Goal: Task Accomplishment & Management: Manage account settings

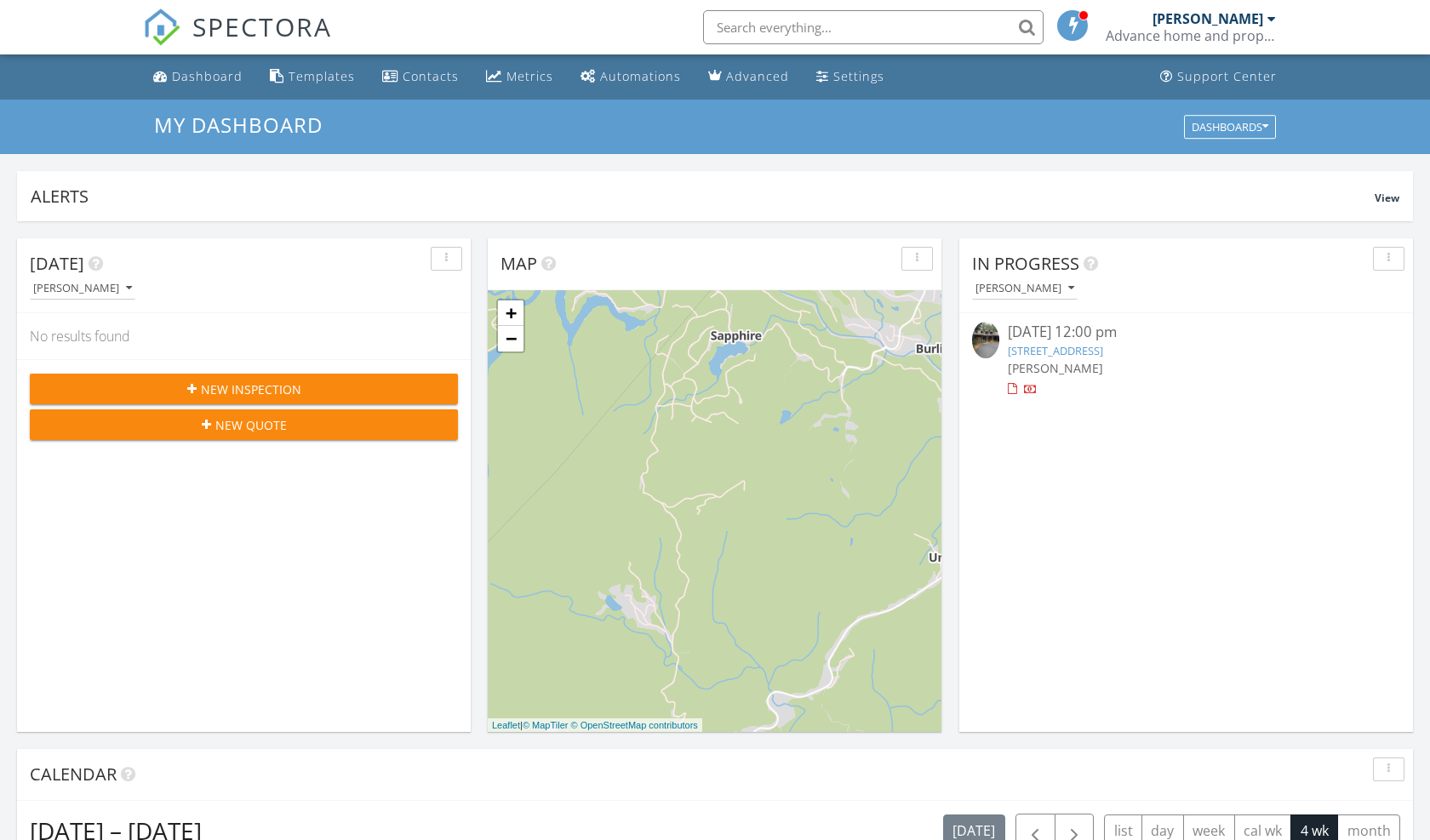
scroll to position [9, 9]
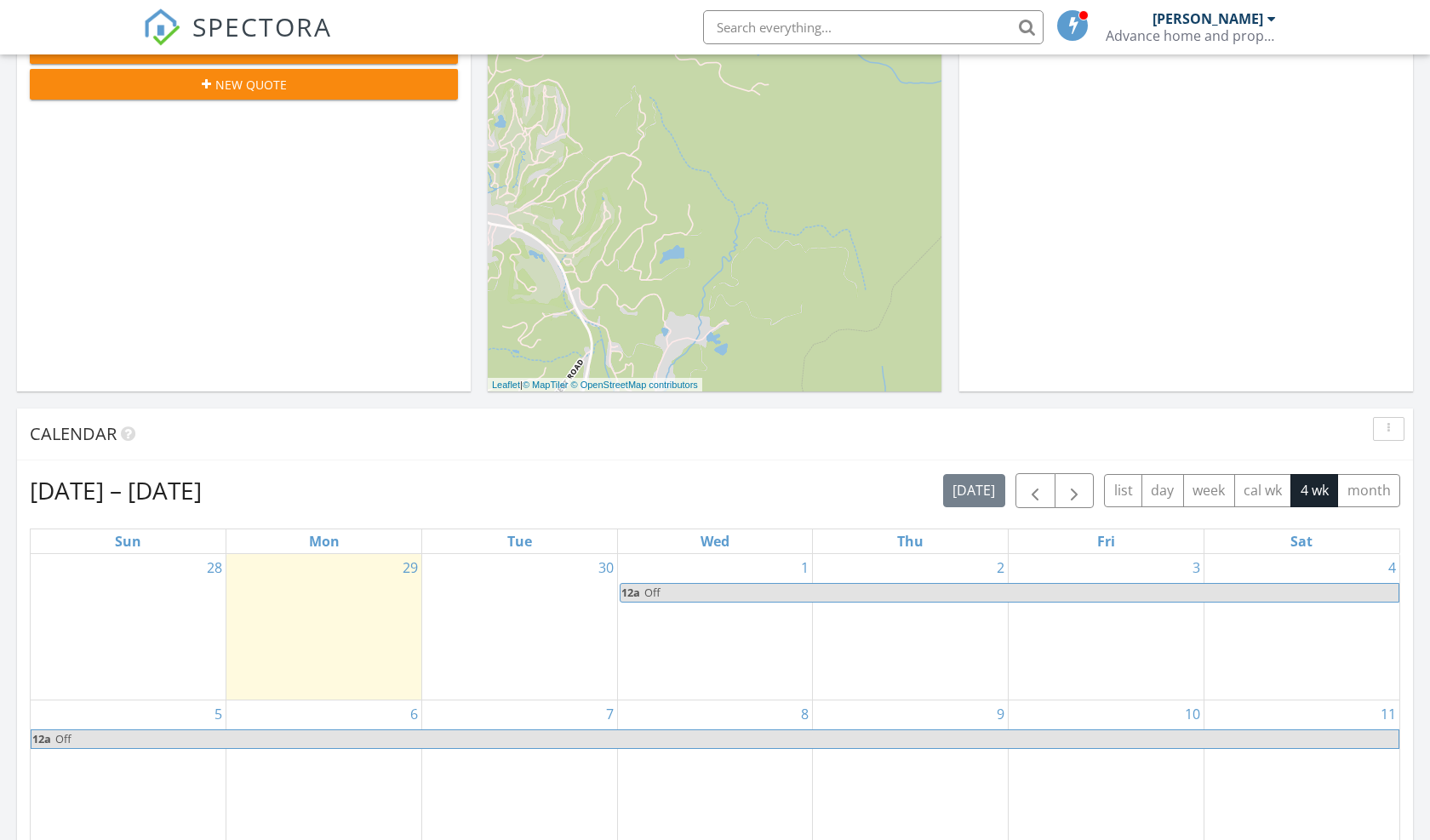
scroll to position [375, 0]
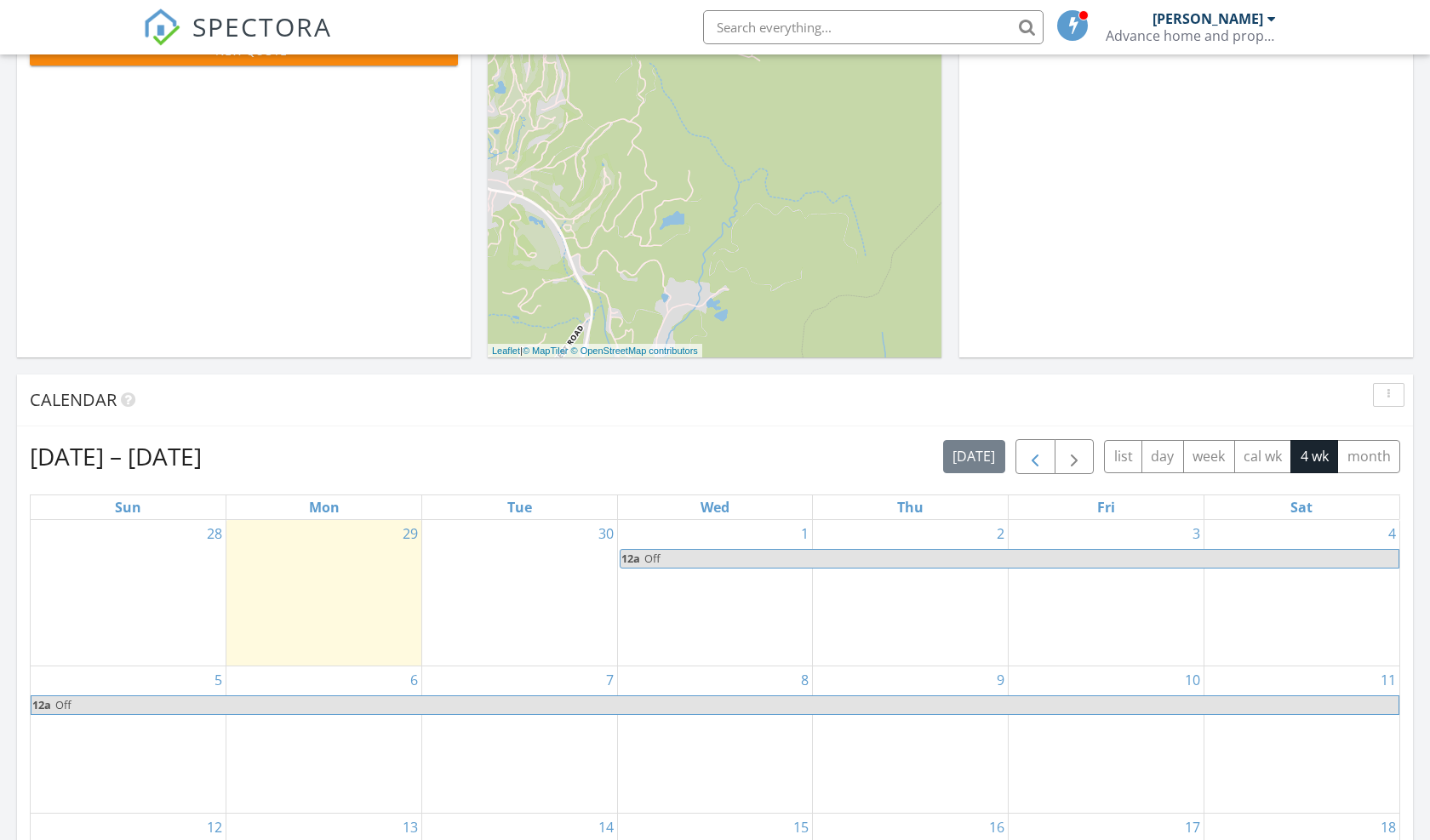
click at [1039, 453] on span "button" at bounding box center [1035, 457] width 21 height 21
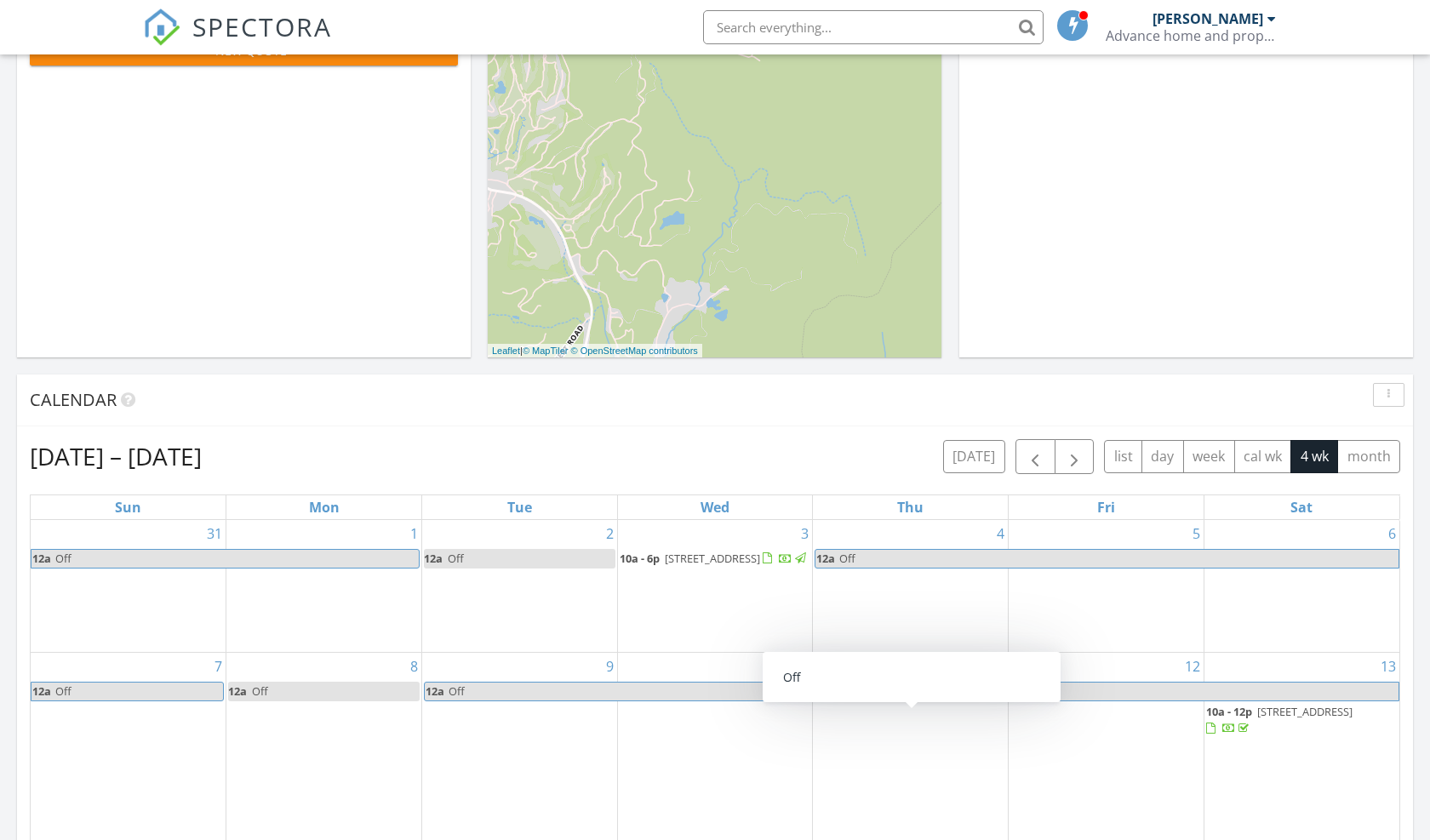
click at [1412, 704] on div "Aug 31 – Sep 27, 2025 today list day week cal wk 4 wk month Sun Mon Tue Wed Thu…" at bounding box center [715, 813] width 1397 height 774
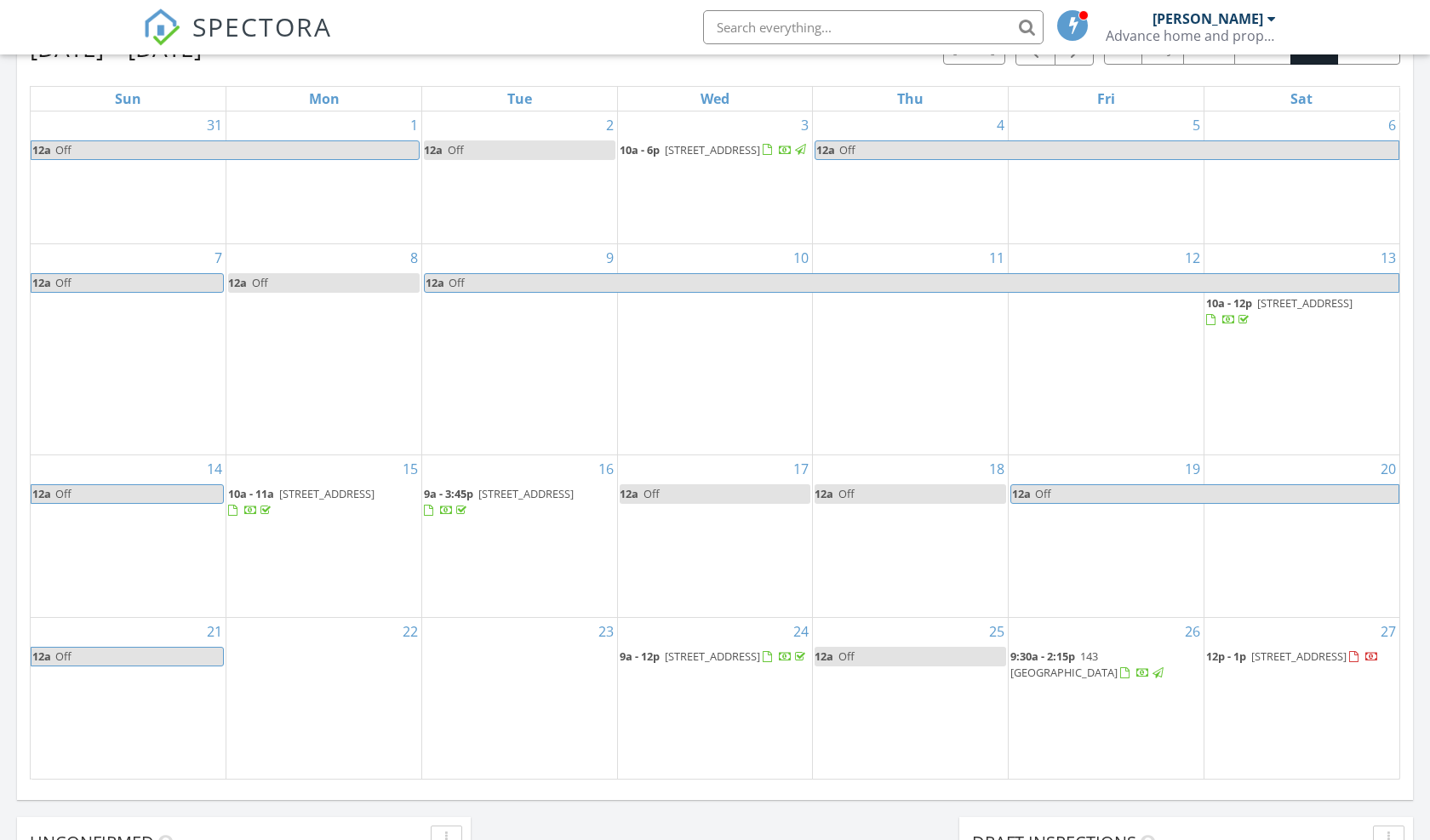
scroll to position [817, 0]
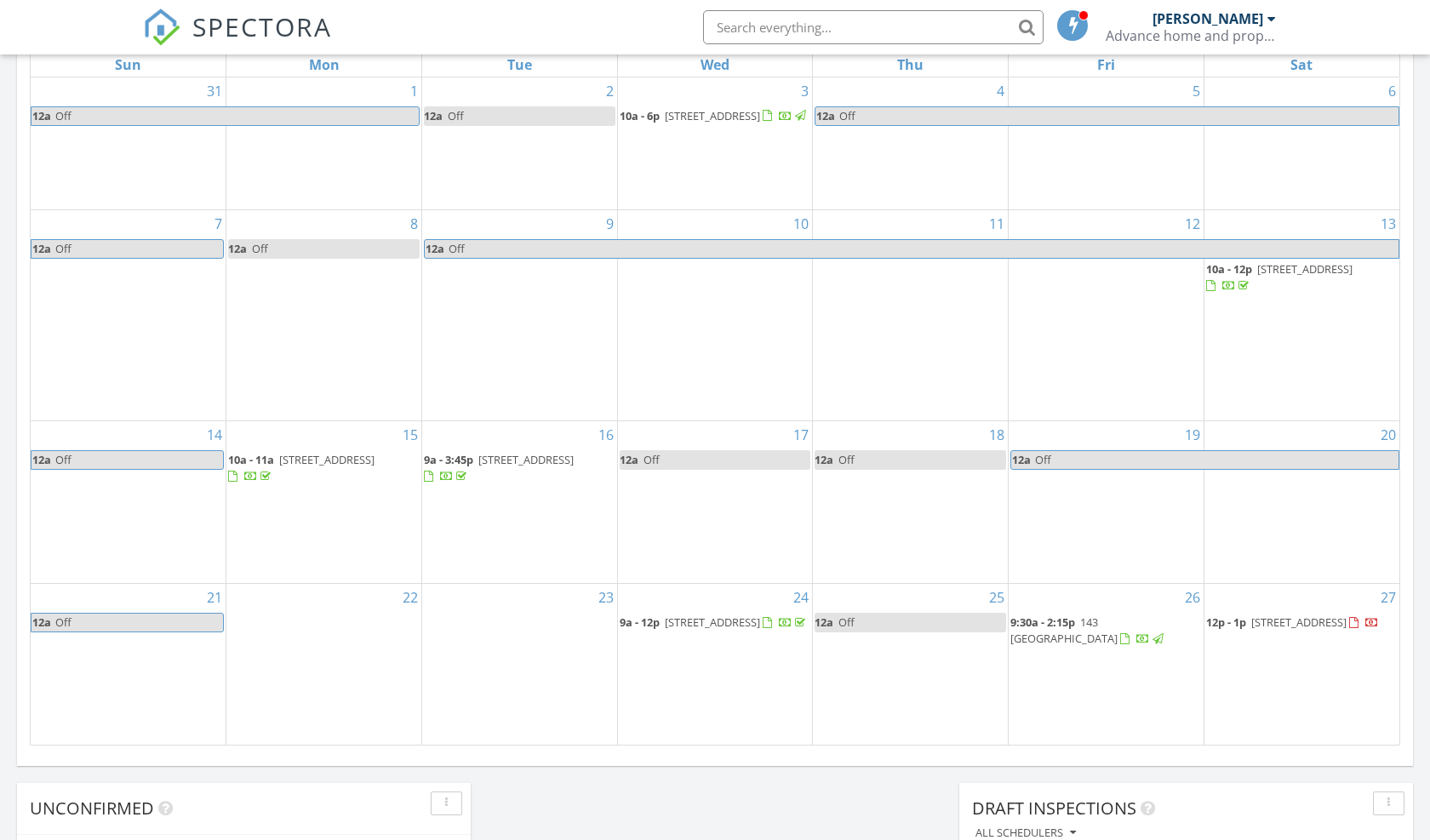
click at [1304, 624] on span "[STREET_ADDRESS]" at bounding box center [1298, 622] width 95 height 15
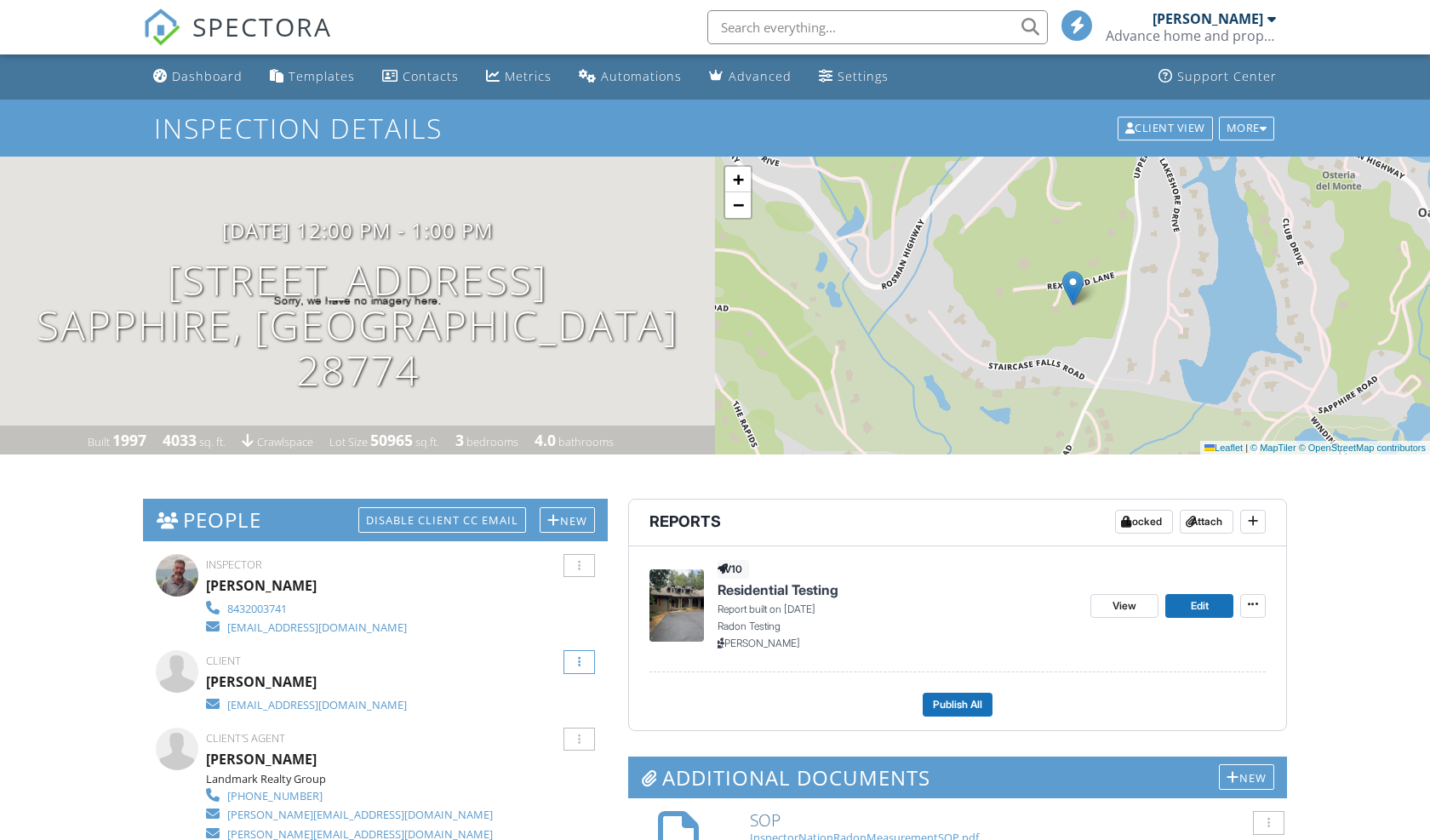
click at [583, 659] on div at bounding box center [579, 662] width 32 height 24
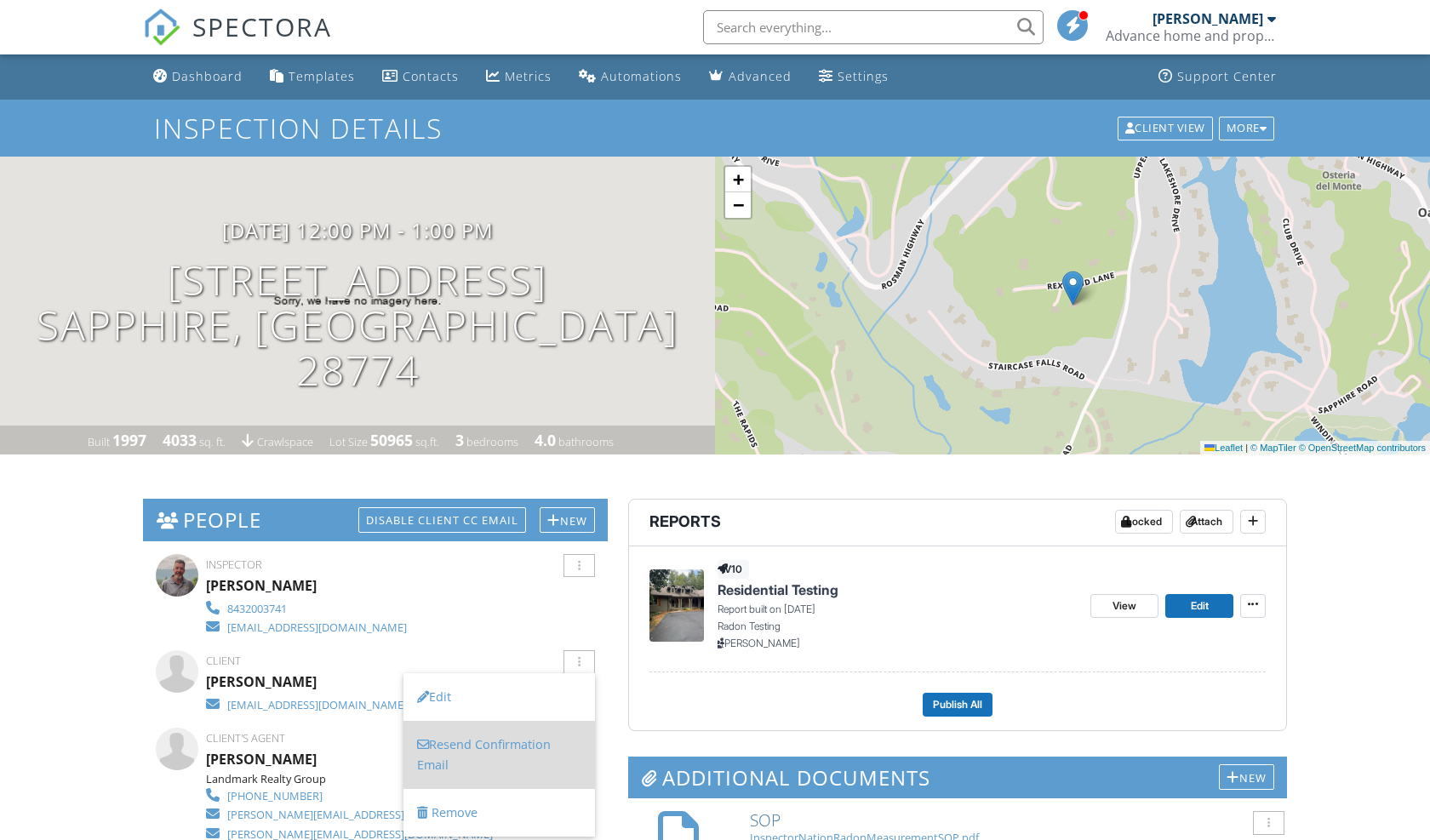
click at [511, 737] on li "Resend Confirmation Email" at bounding box center [500, 755] width 192 height 68
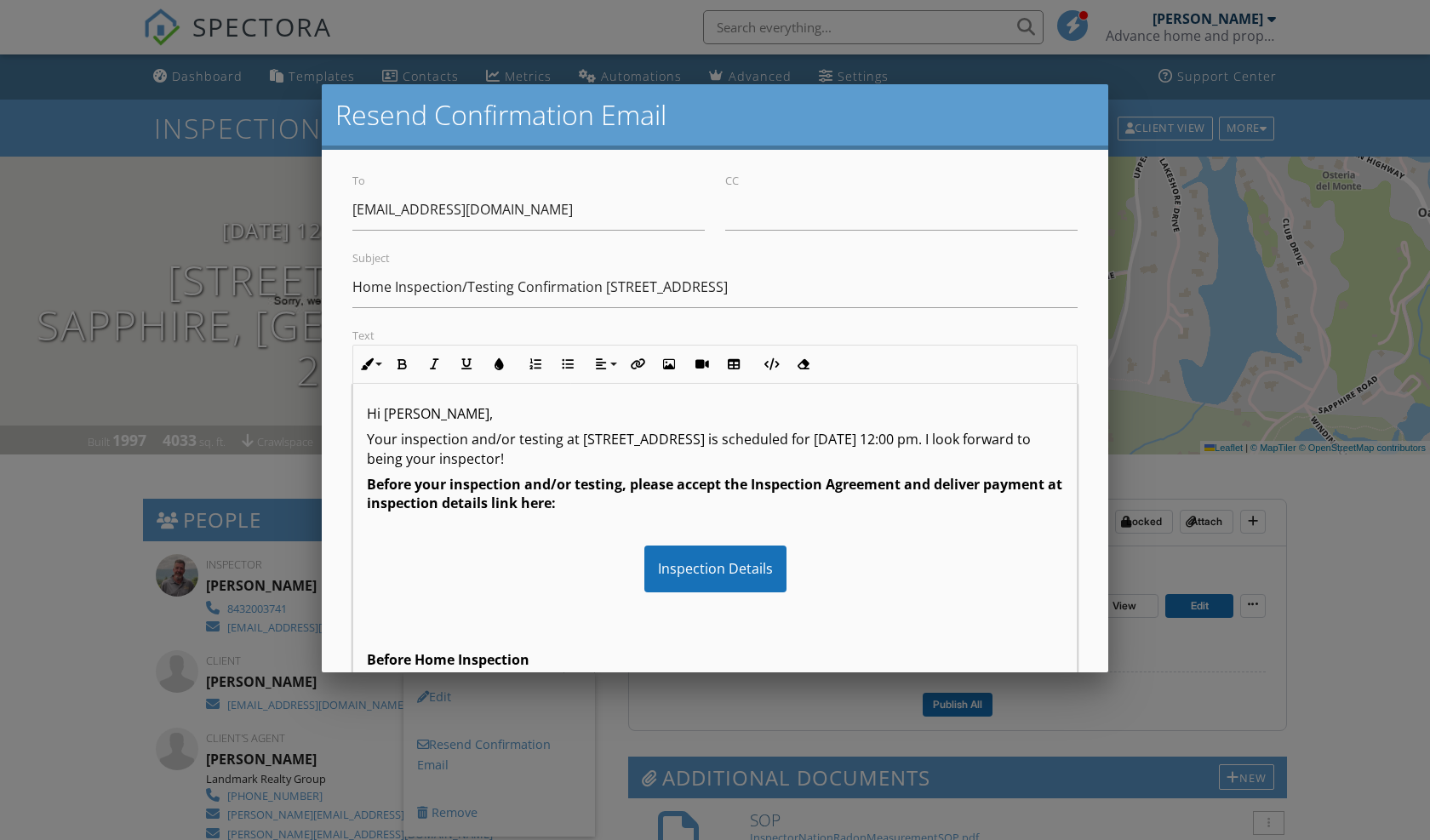
click at [1091, 568] on div "To jkabdlac@gmail.com CC Subject Home Inspection/Testing Confirmation 79 Rexwoo…" at bounding box center [715, 535] width 786 height 771
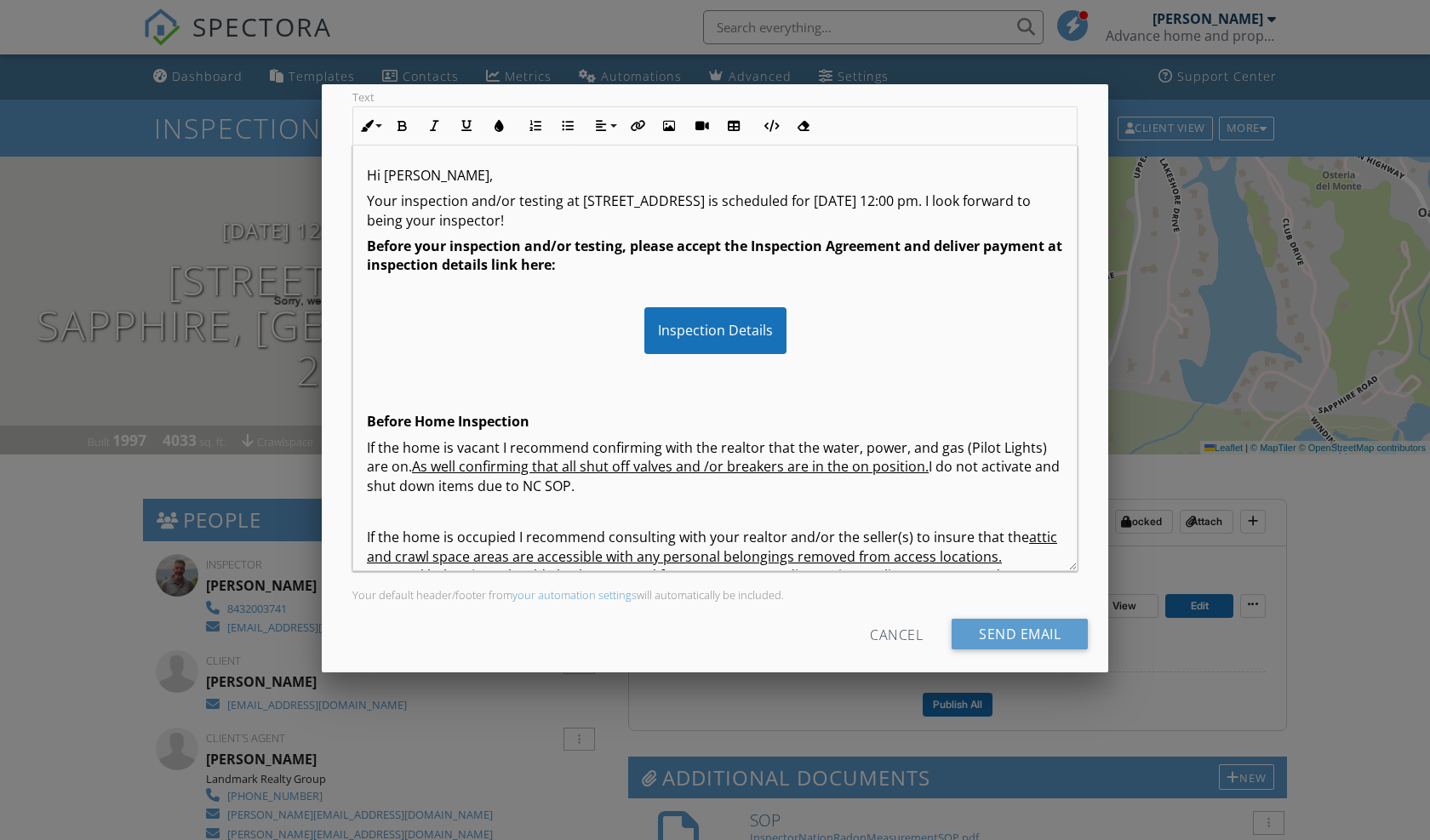
scroll to position [247, 0]
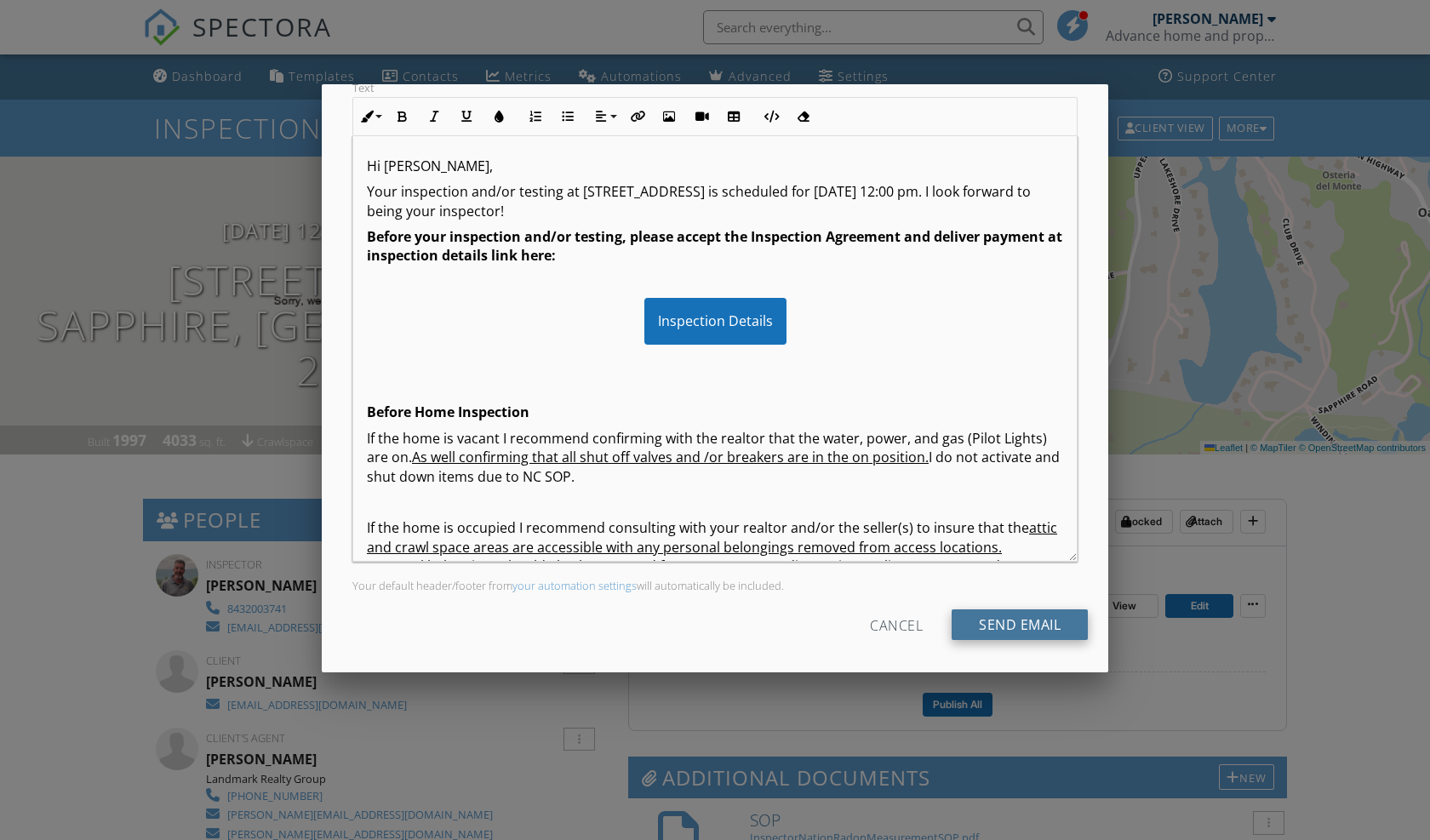
click at [1008, 624] on input "Send Email" at bounding box center [1019, 624] width 136 height 31
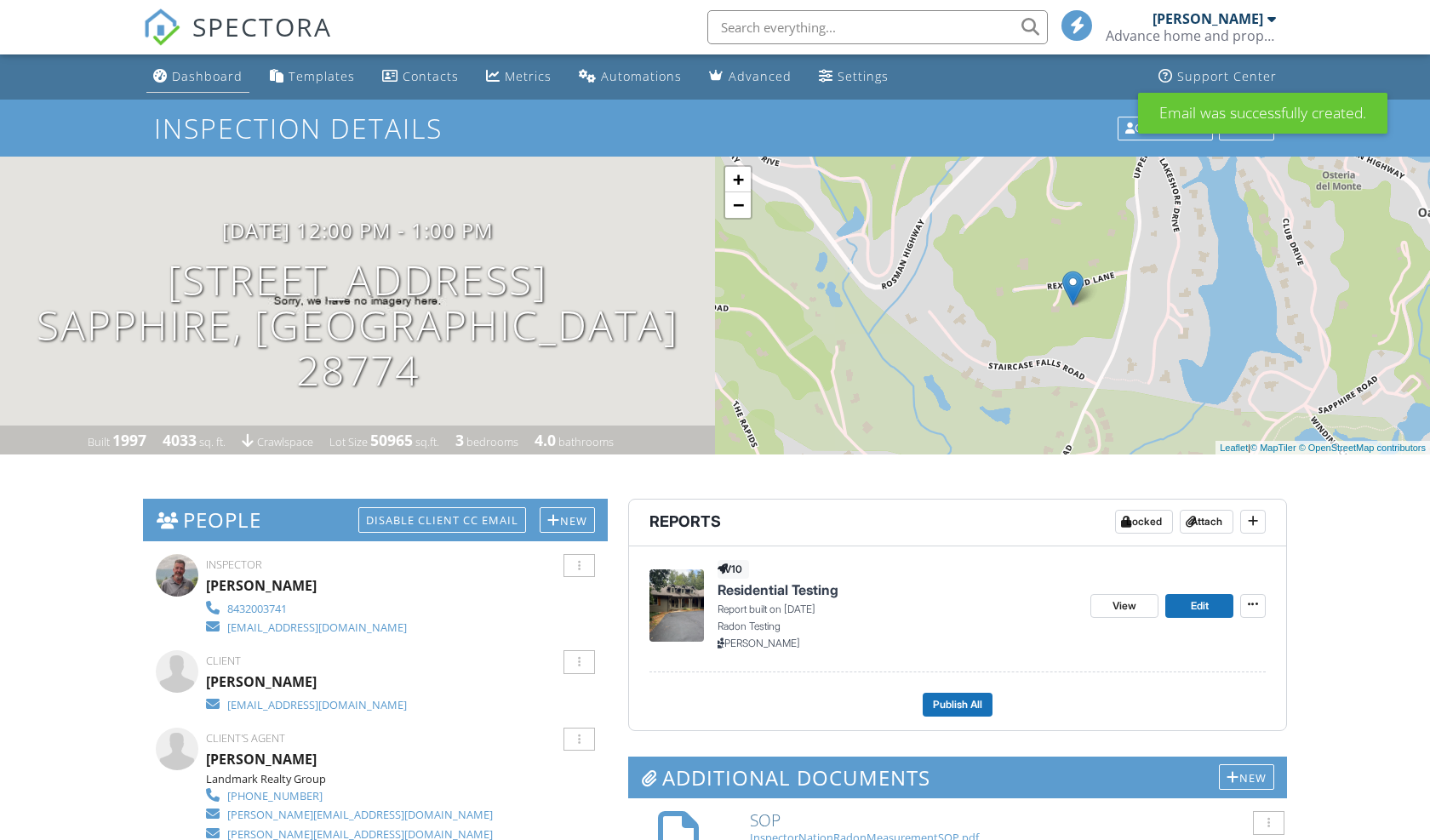
click at [205, 79] on div "Dashboard" at bounding box center [207, 76] width 71 height 16
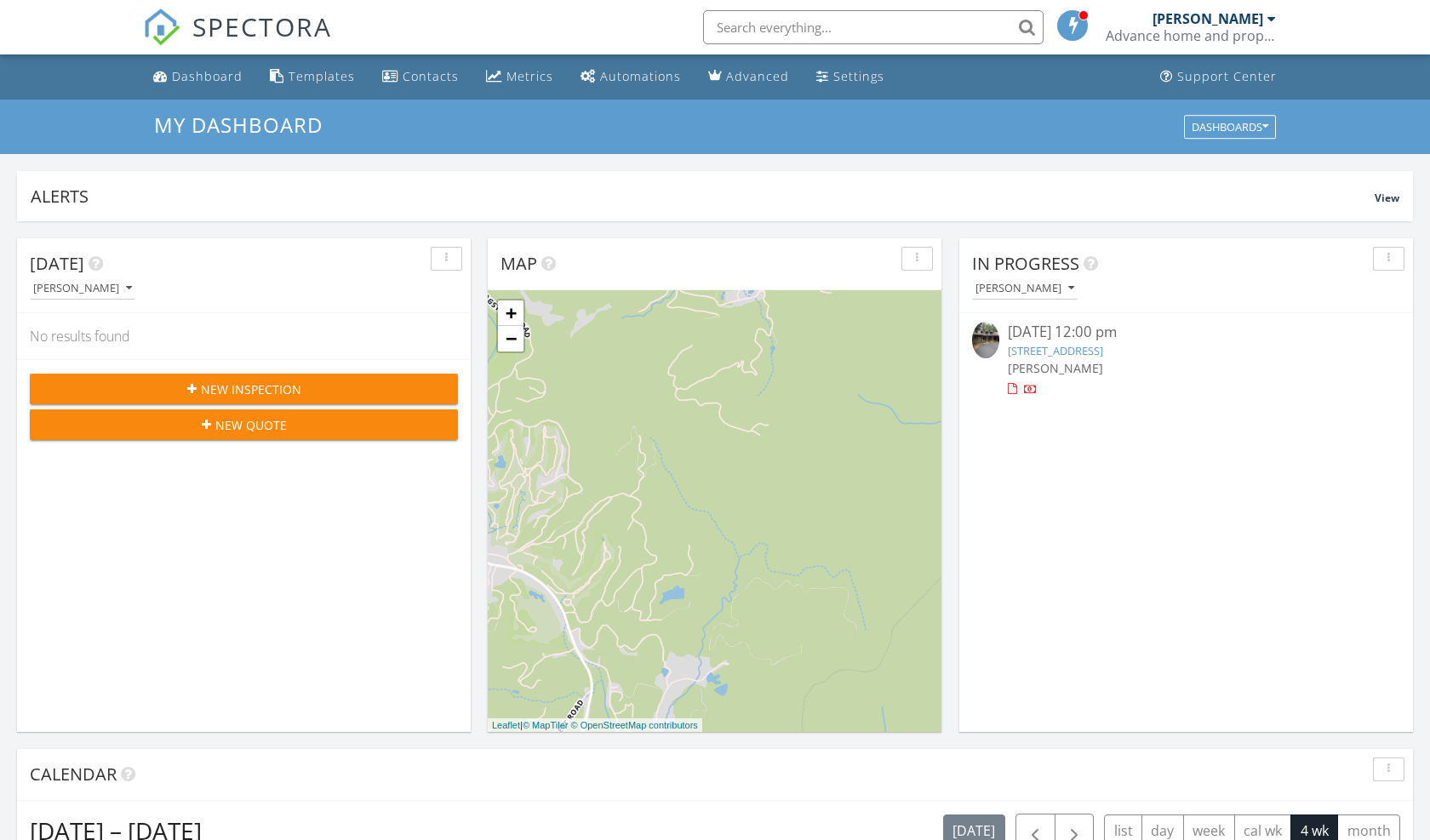
scroll to position [1550, 1431]
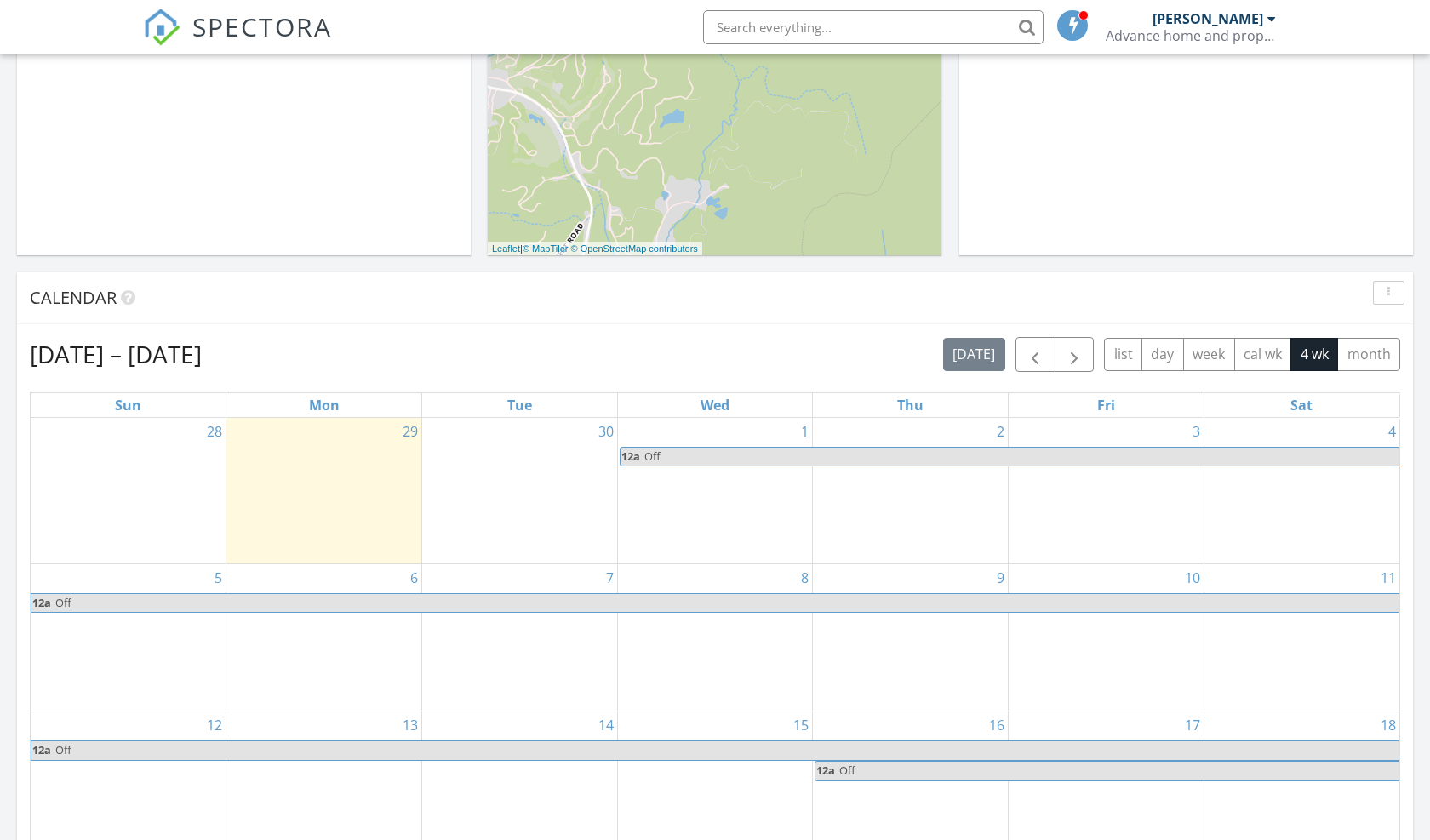
scroll to position [511, 0]
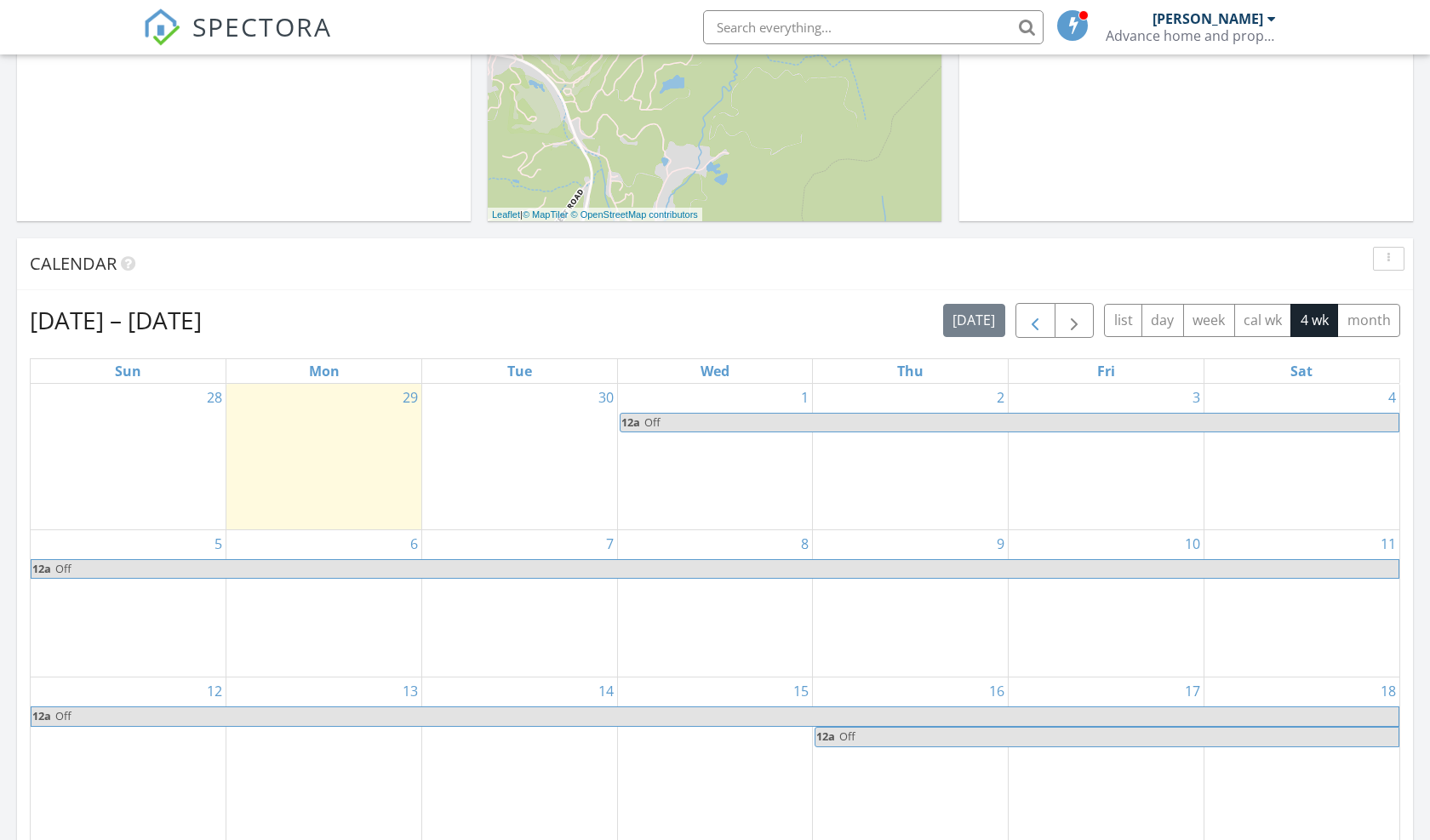
click at [1039, 326] on span "button" at bounding box center [1035, 321] width 21 height 21
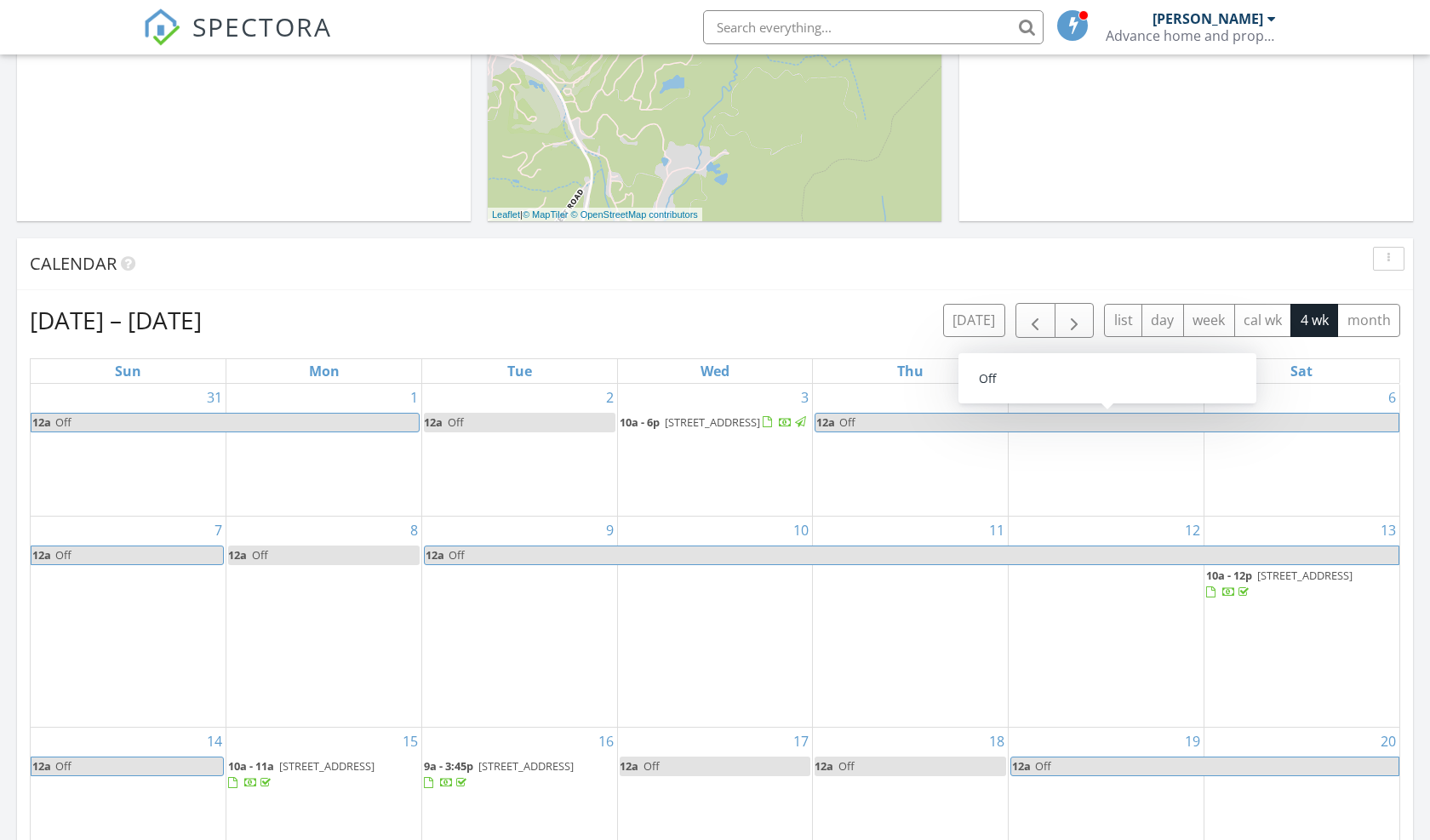
click at [1415, 552] on div "[DATE] [PERSON_NAME] No results found New Inspection New Quote Map + − Leaflet …" at bounding box center [715, 485] width 1430 height 1549
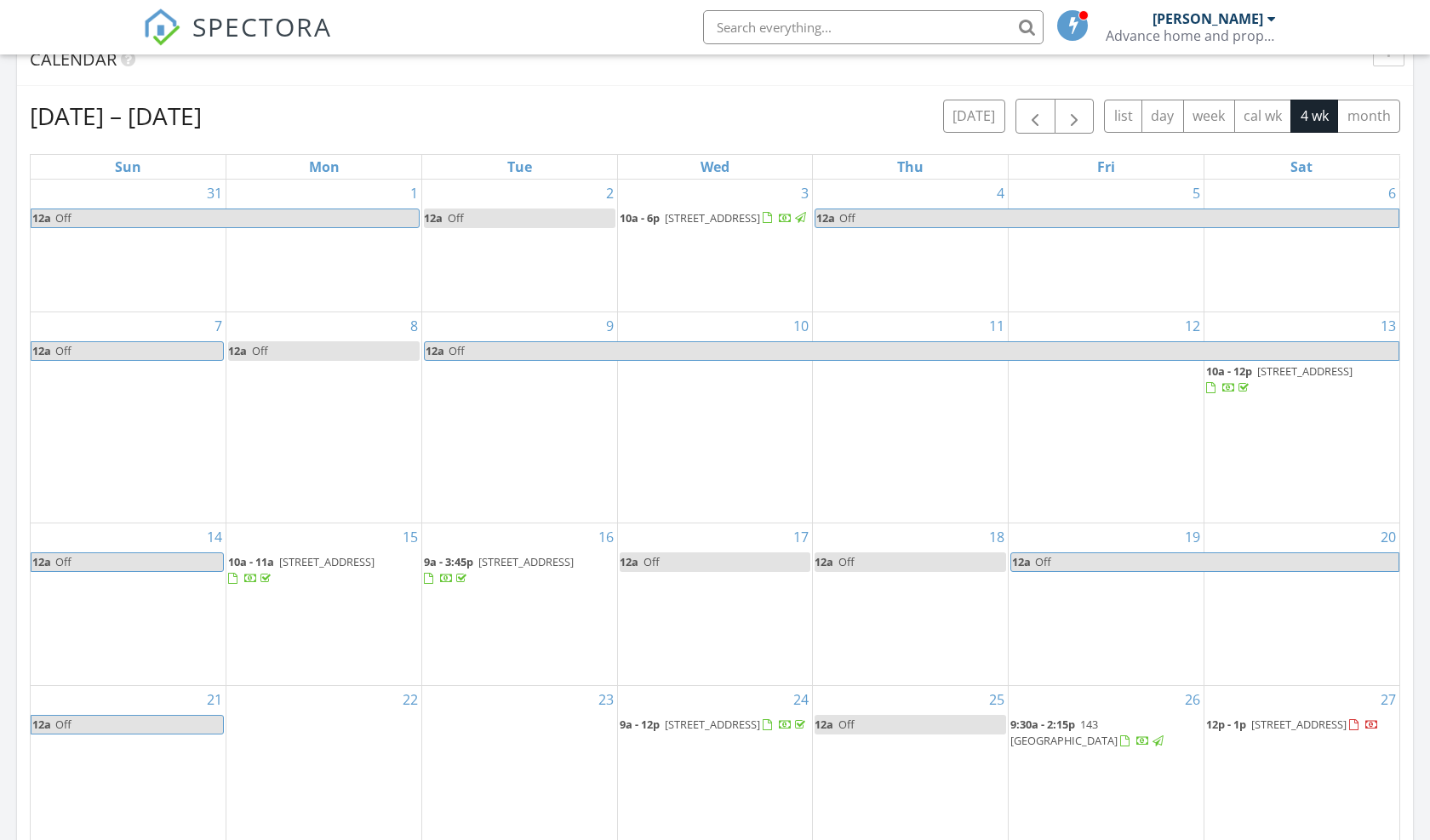
scroll to position [748, 0]
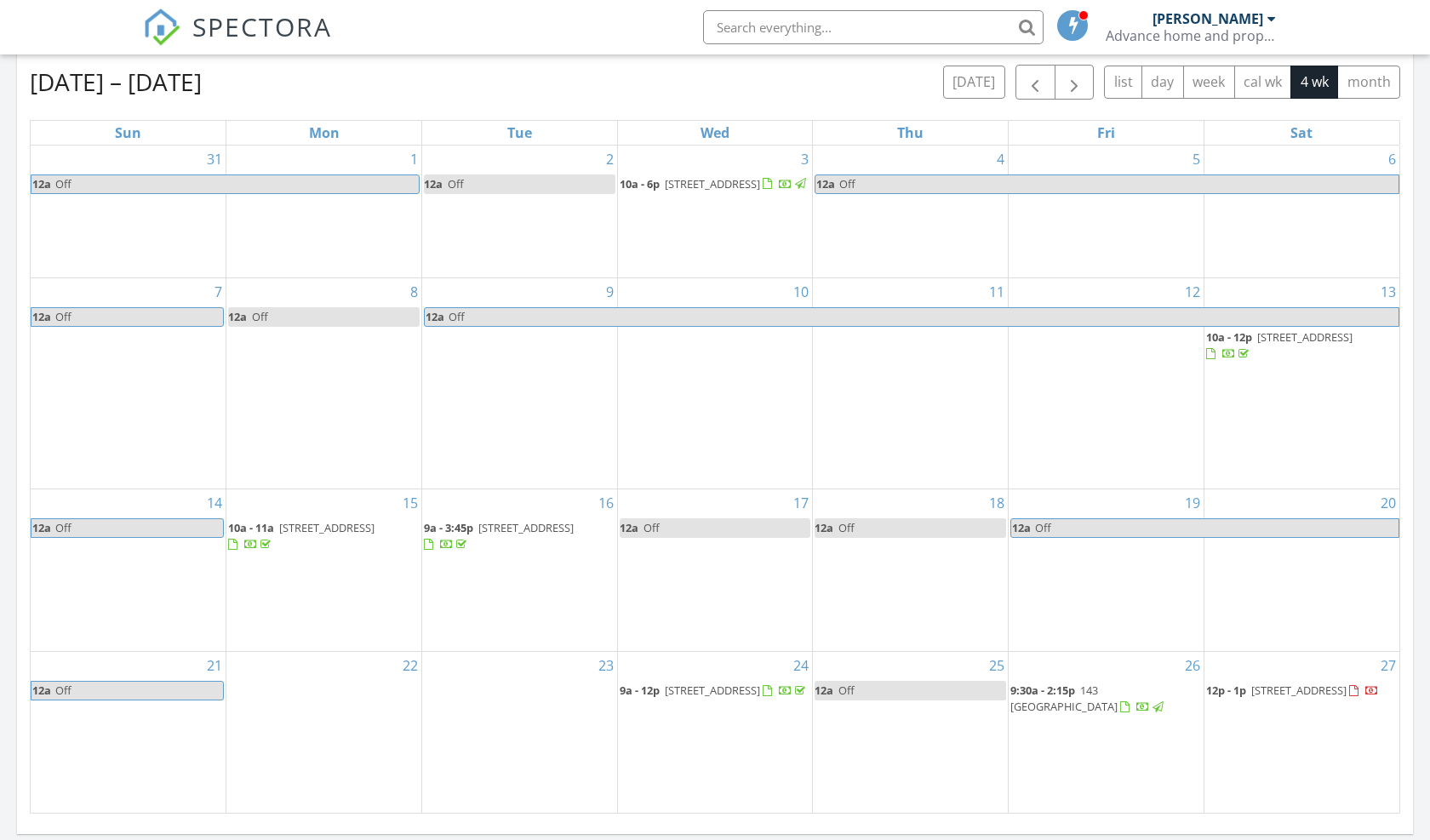
click at [1291, 694] on span "[STREET_ADDRESS]" at bounding box center [1298, 690] width 95 height 15
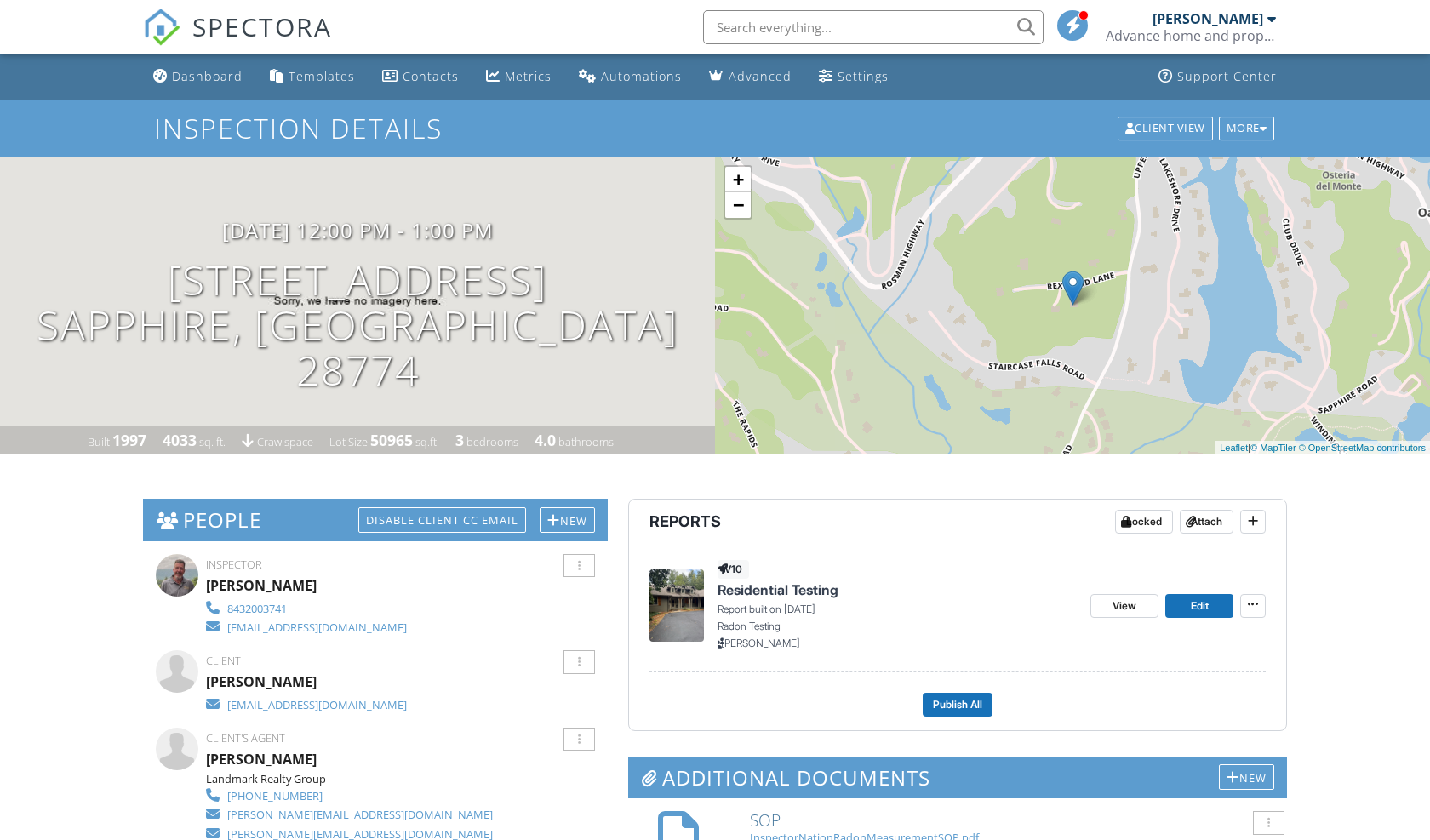
click at [761, 29] on input "text" at bounding box center [874, 27] width 341 height 34
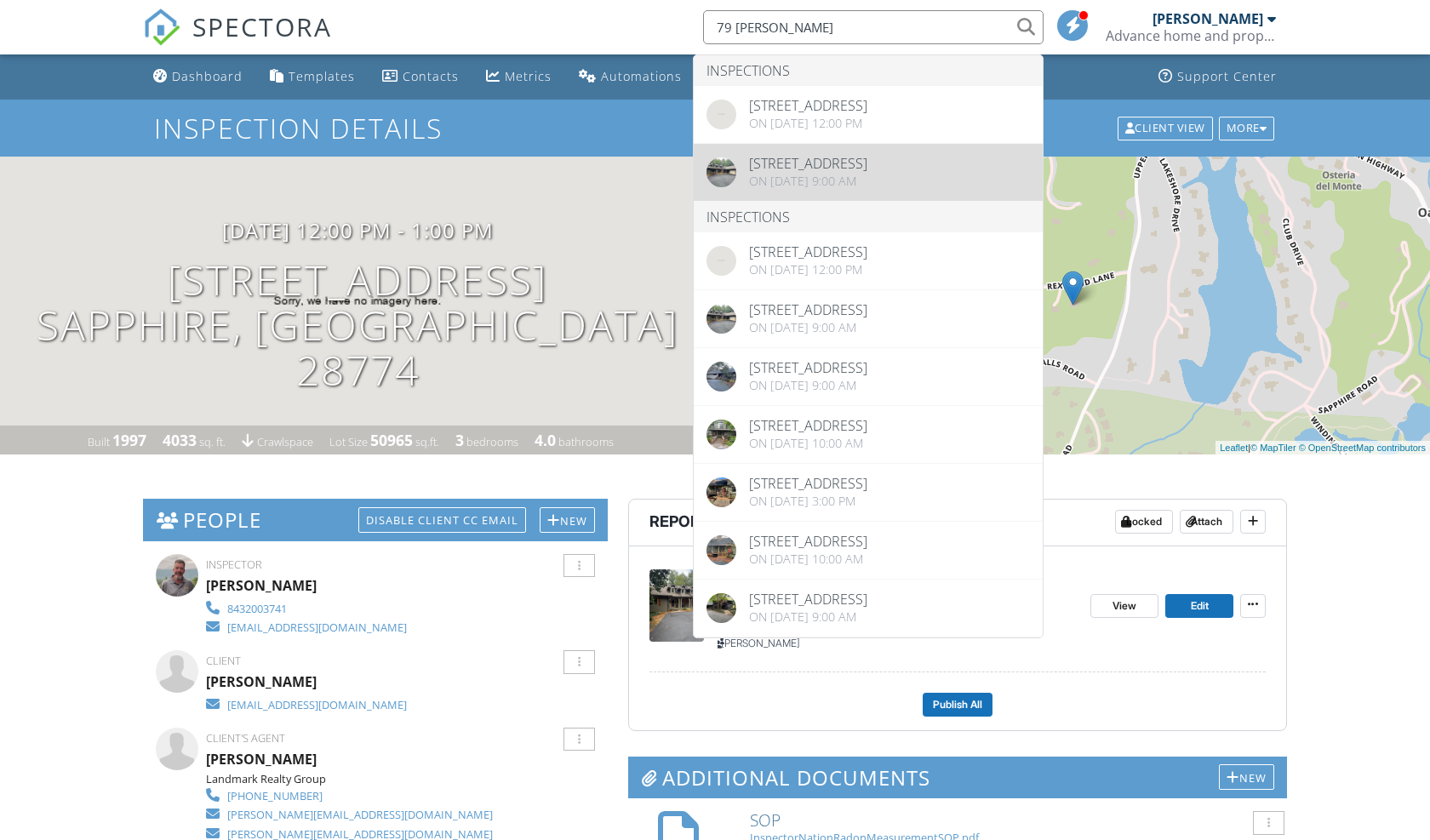
type input "79 rex"
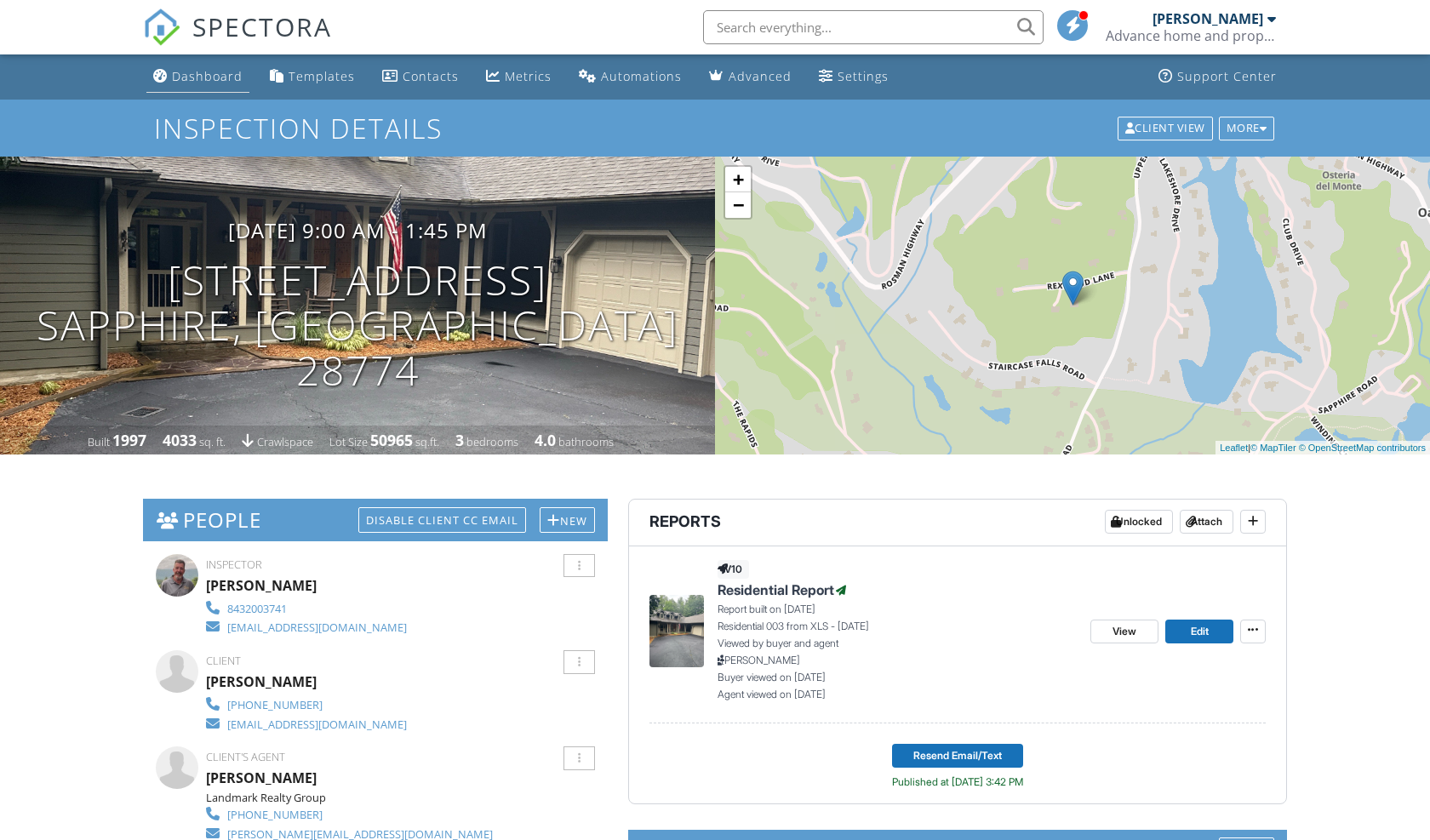
click at [219, 81] on div "Dashboard" at bounding box center [207, 76] width 71 height 16
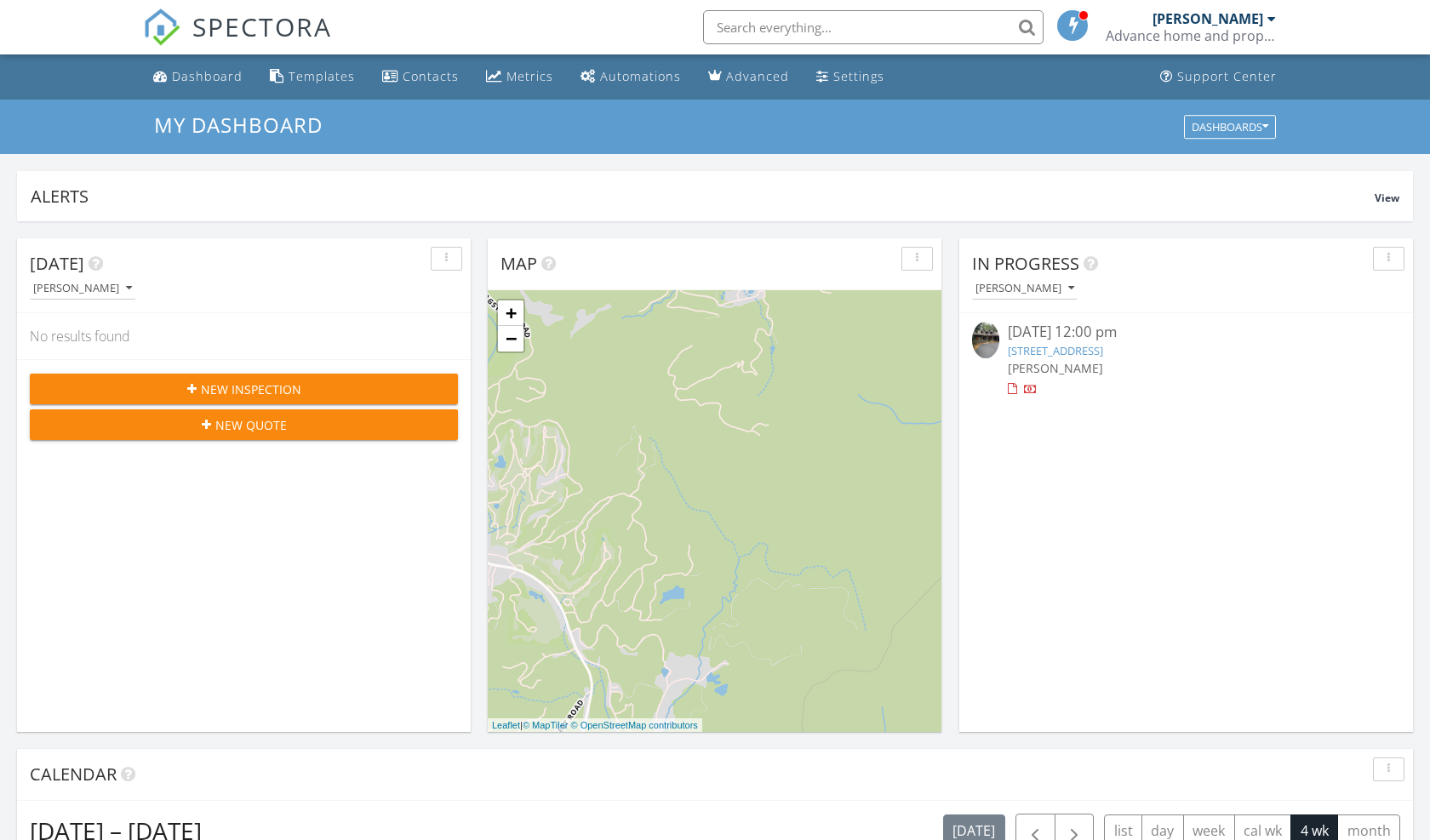
scroll to position [1550, 1431]
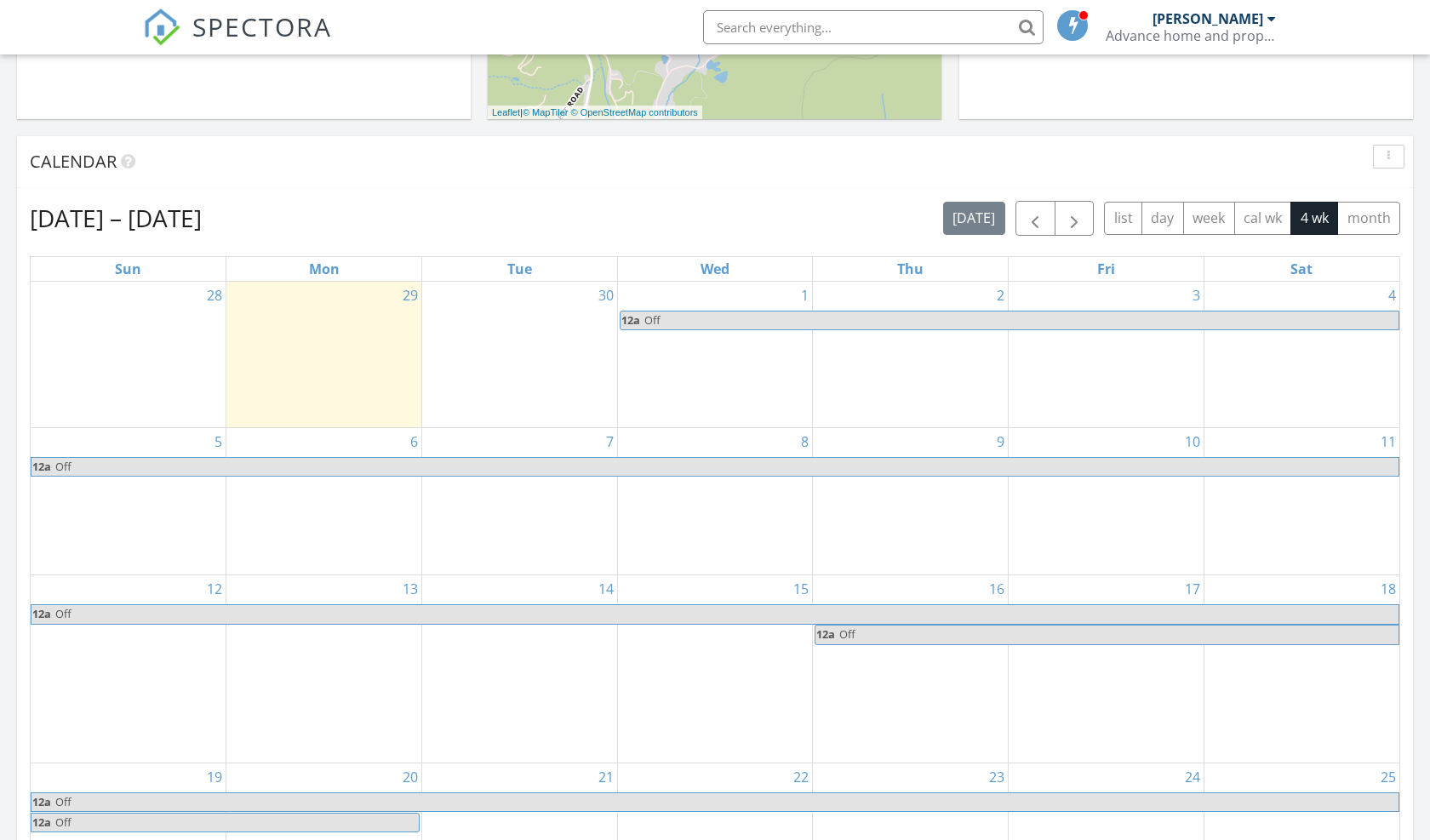
scroll to position [578, 0]
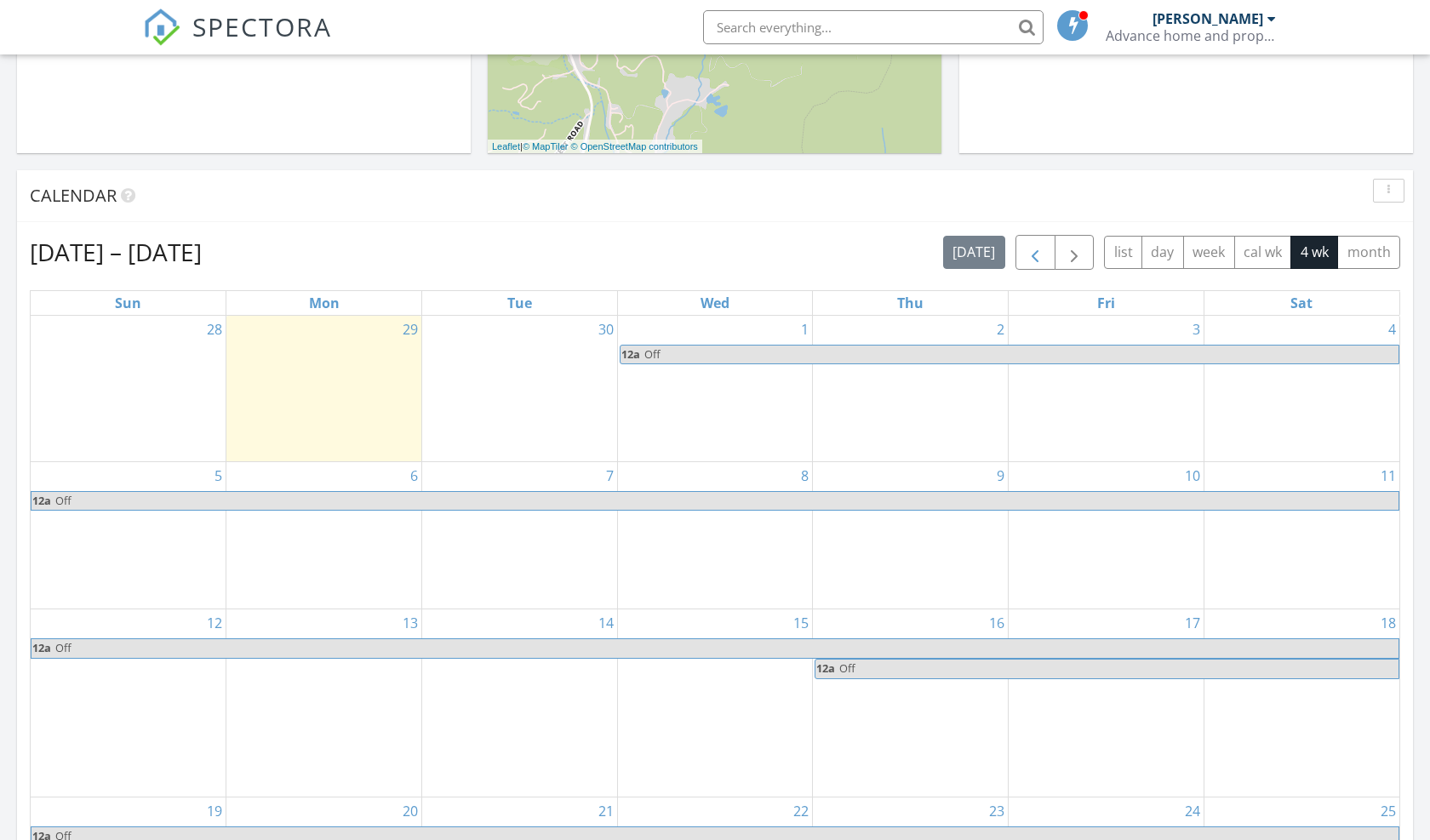
click at [1036, 253] on span "button" at bounding box center [1035, 253] width 21 height 21
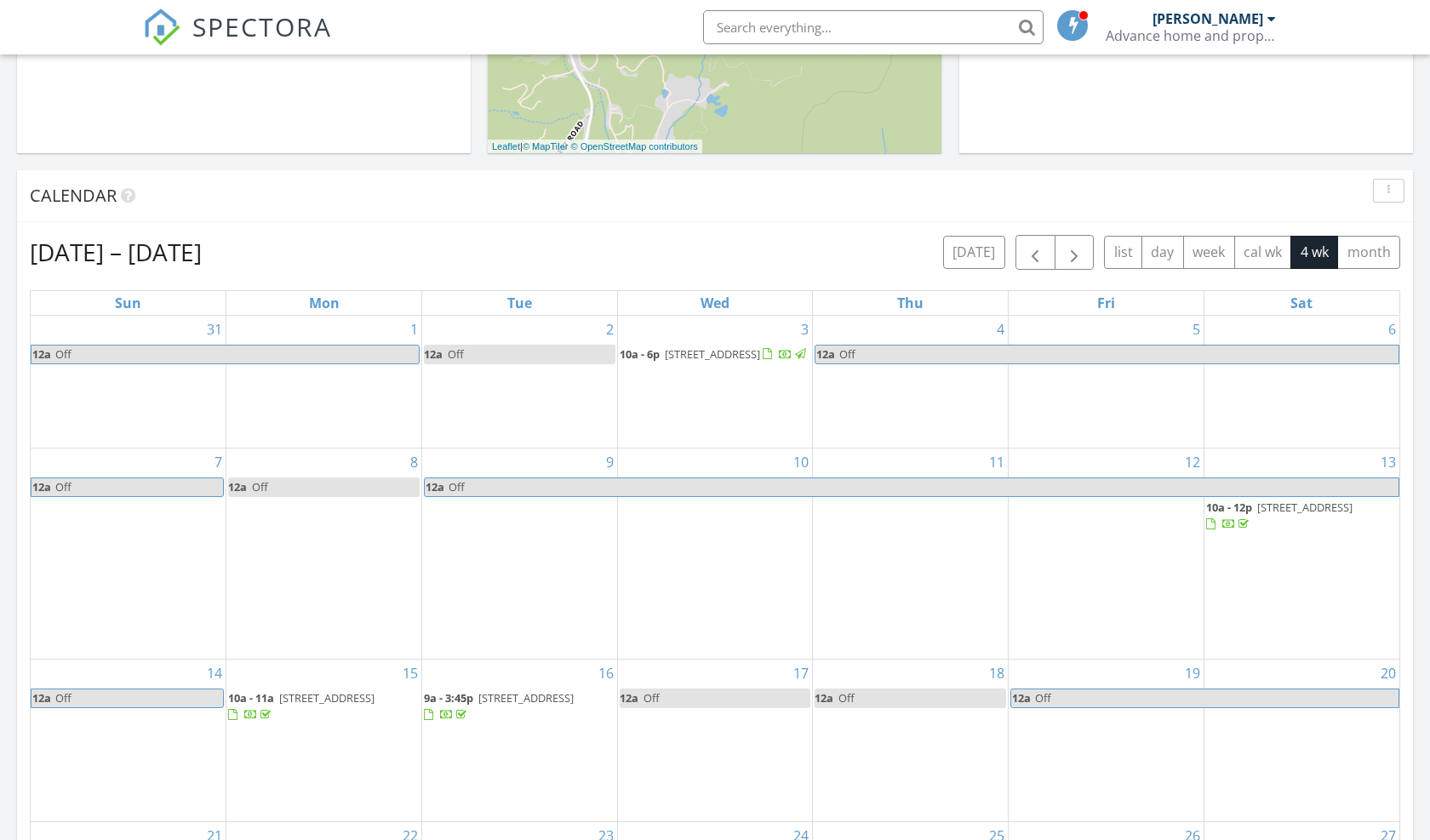
click at [1417, 596] on div "Today Robert Wilson No results found New Inspection New Quote Map + − Leaflet |…" at bounding box center [715, 417] width 1430 height 1549
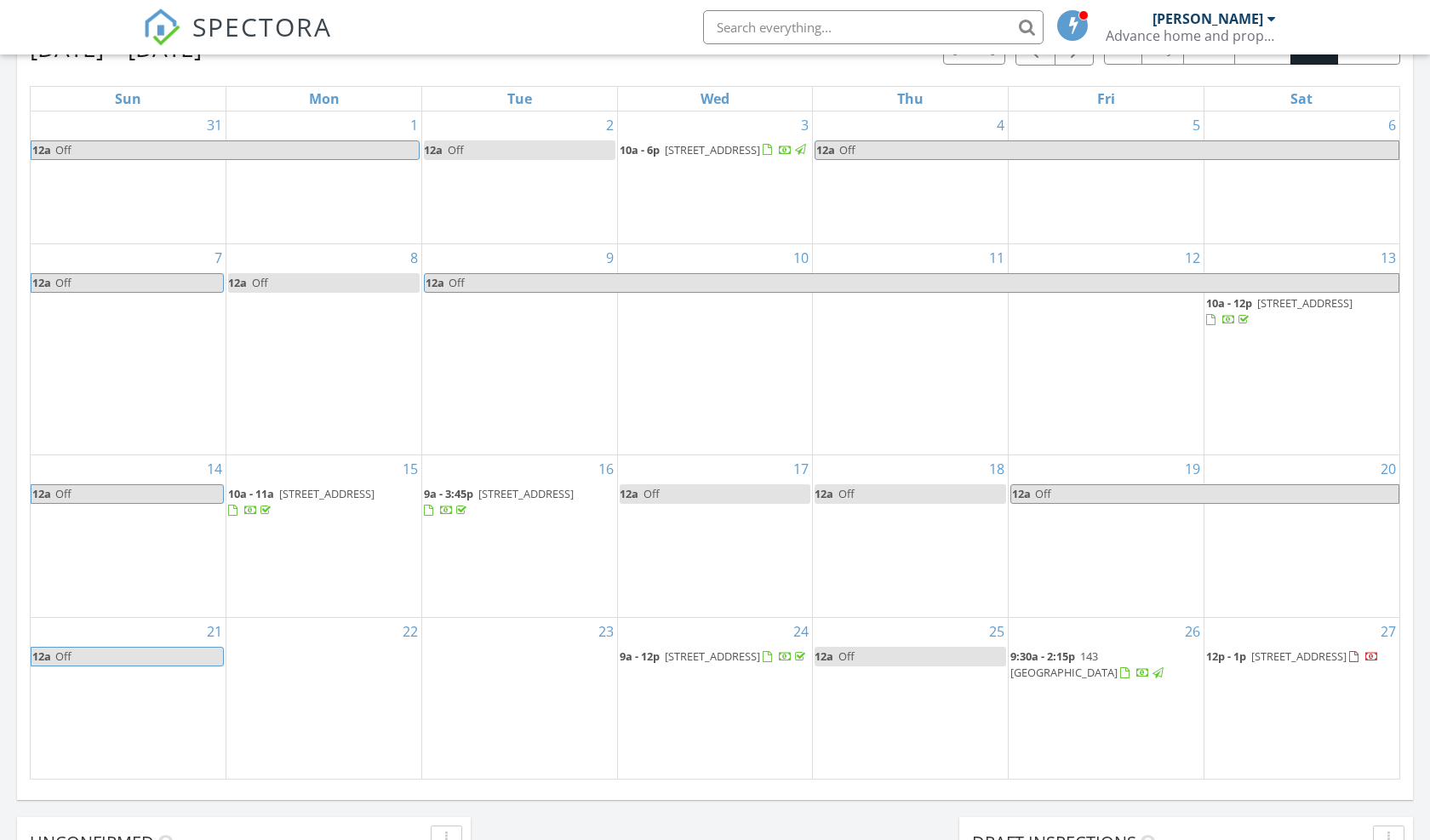
scroll to position [817, 0]
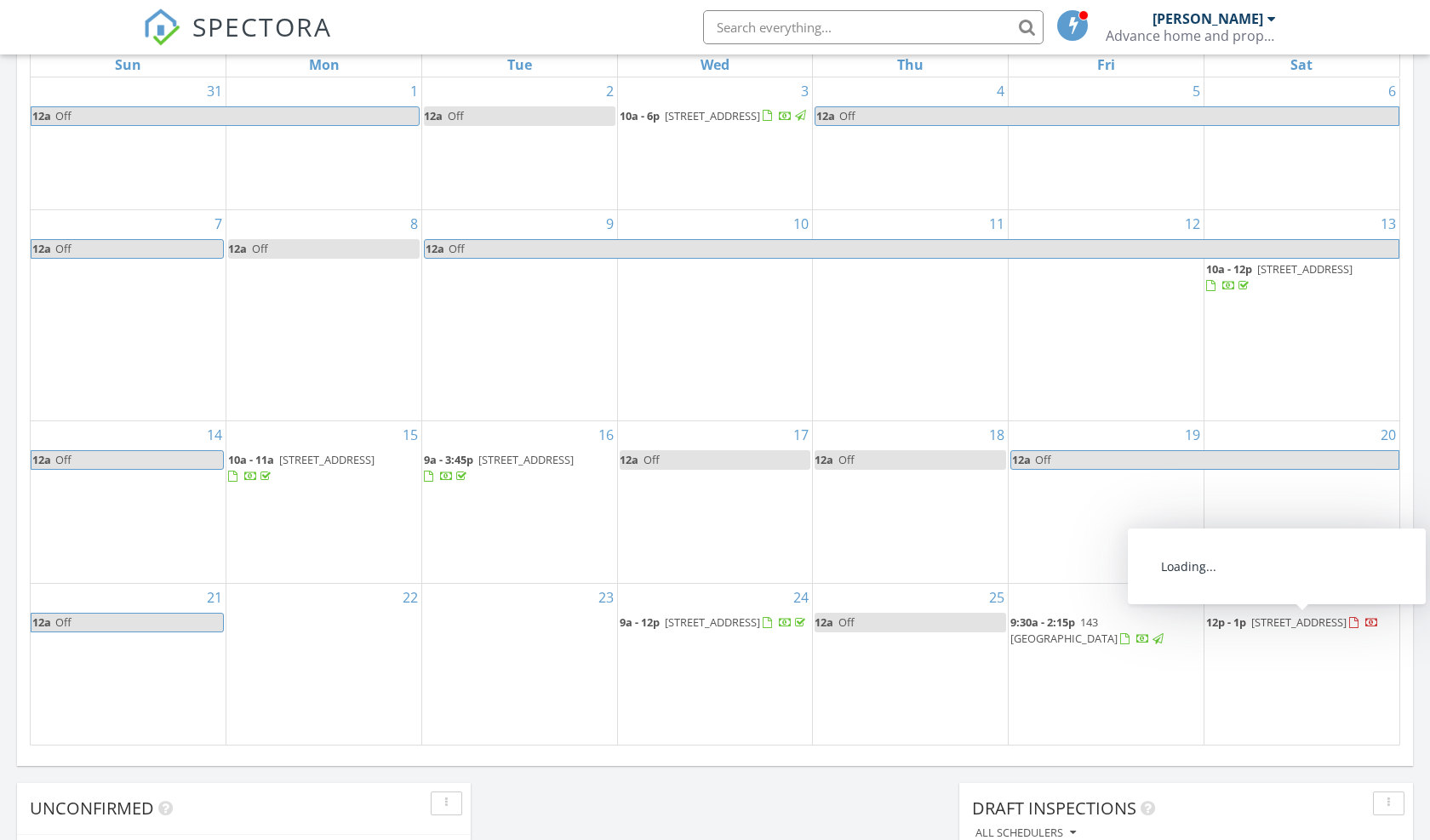
click at [1278, 619] on span "79 Rexwood Ln, Sapphire 28774" at bounding box center [1298, 622] width 95 height 15
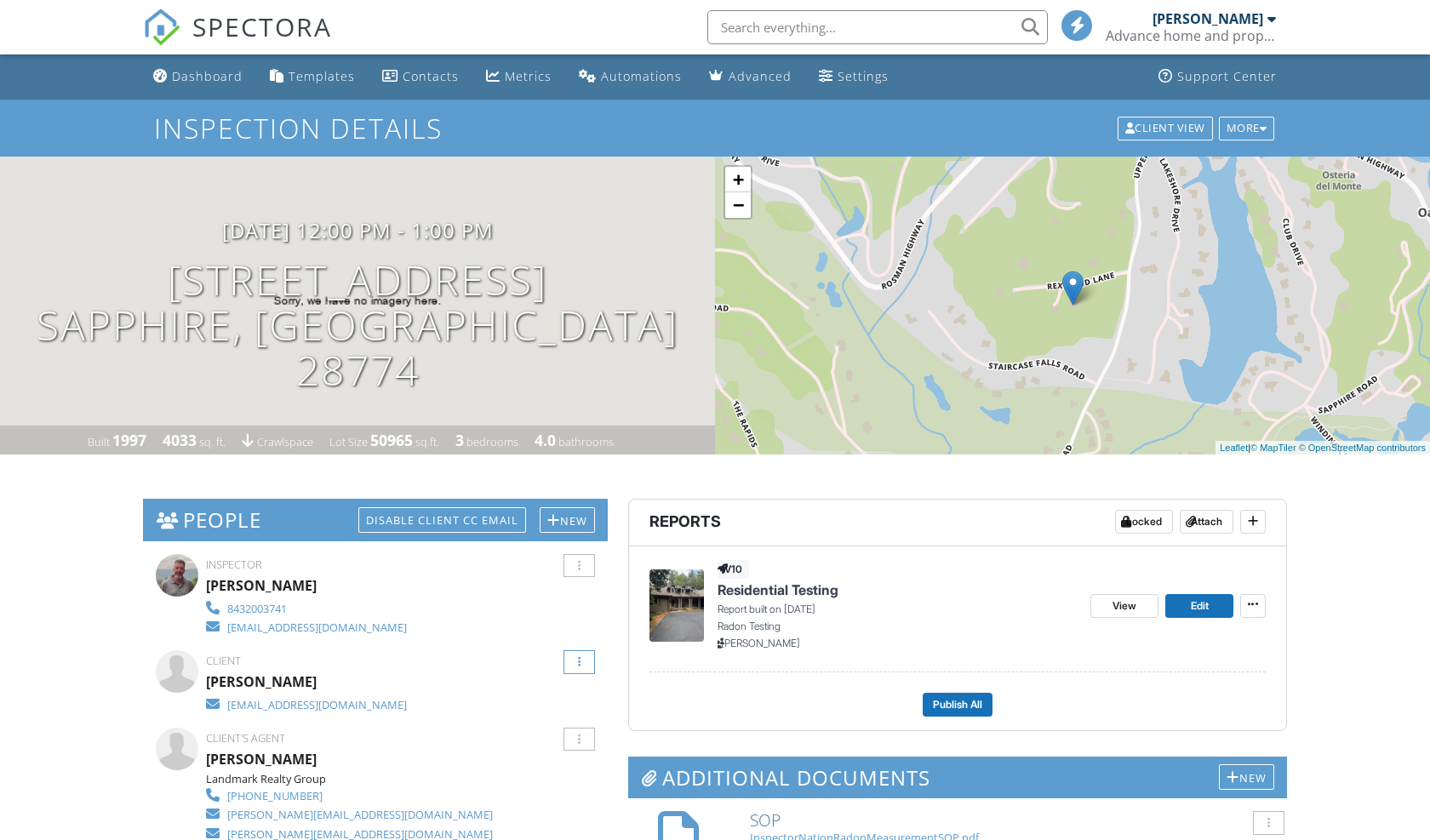
click at [585, 659] on div at bounding box center [579, 662] width 32 height 24
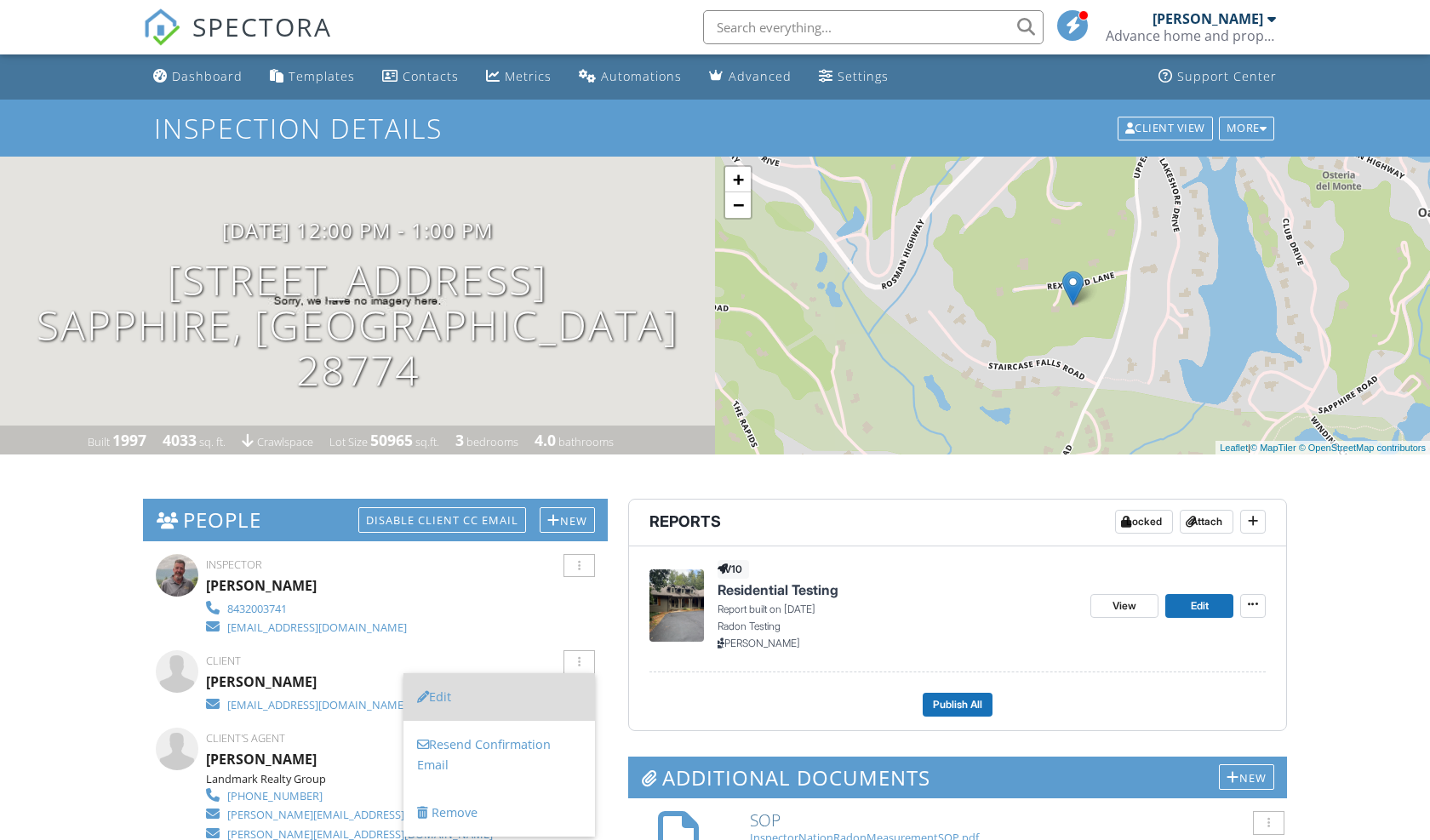
click at [553, 697] on li "Edit" at bounding box center [500, 697] width 192 height 48
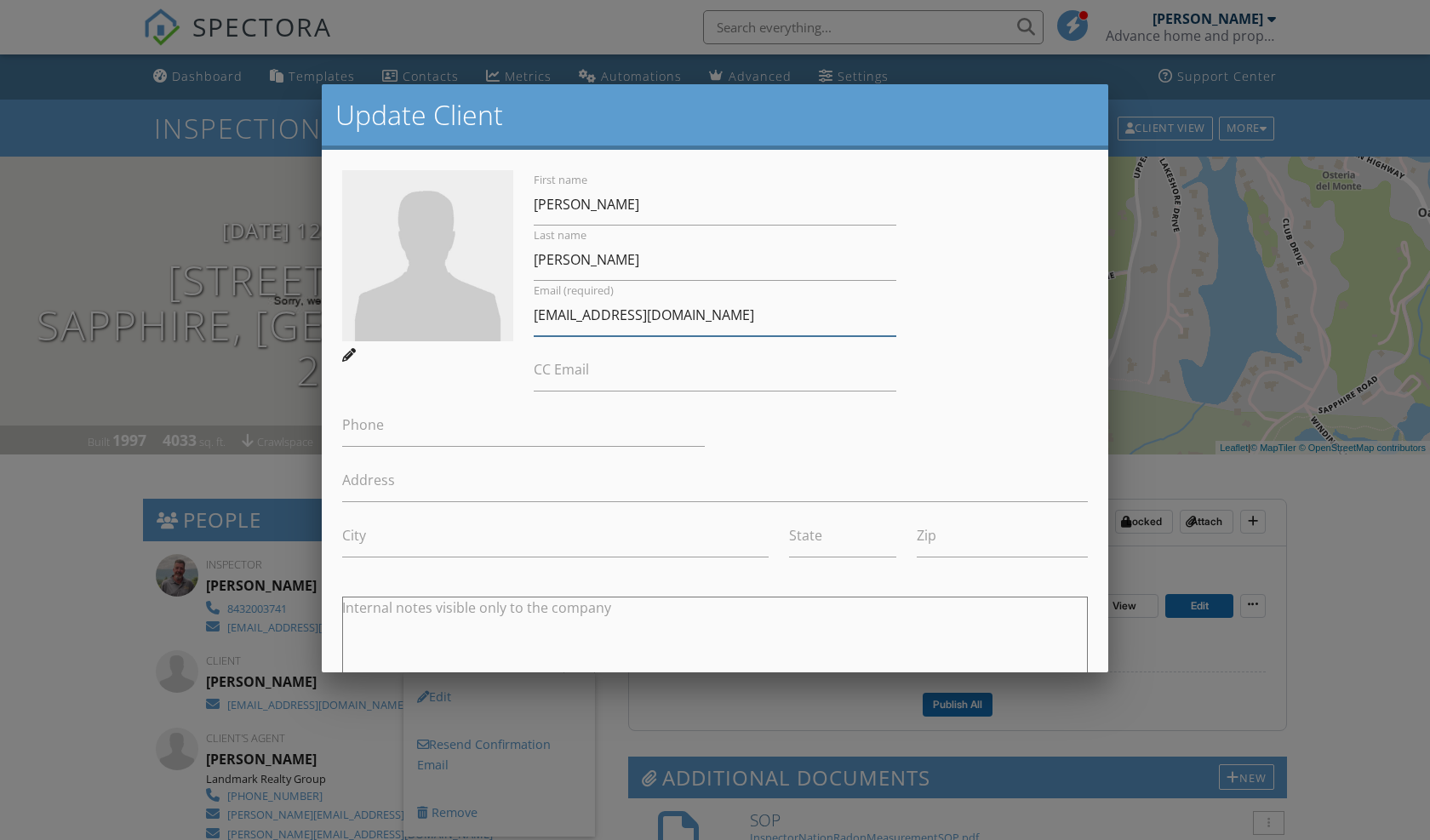
click at [568, 316] on input "jkabdlac@gmail.com" at bounding box center [715, 315] width 363 height 42
type input "[EMAIL_ADDRESS][DOMAIN_NAME]"
click at [1100, 497] on div "First name Keith Last name Hart Email (required) jkabdblac@gmail.com CC Email P…" at bounding box center [715, 540] width 786 height 780
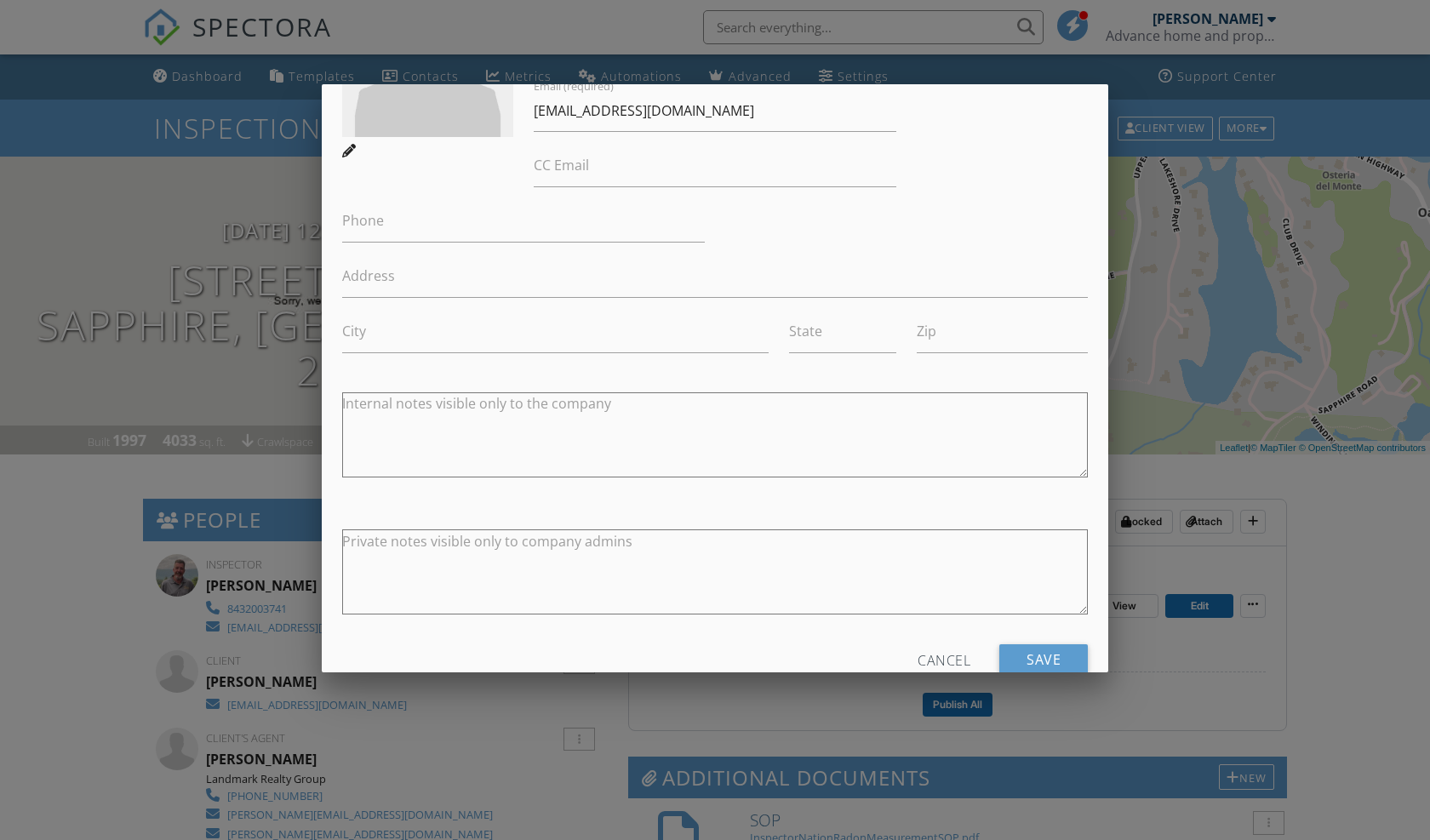
scroll to position [239, 0]
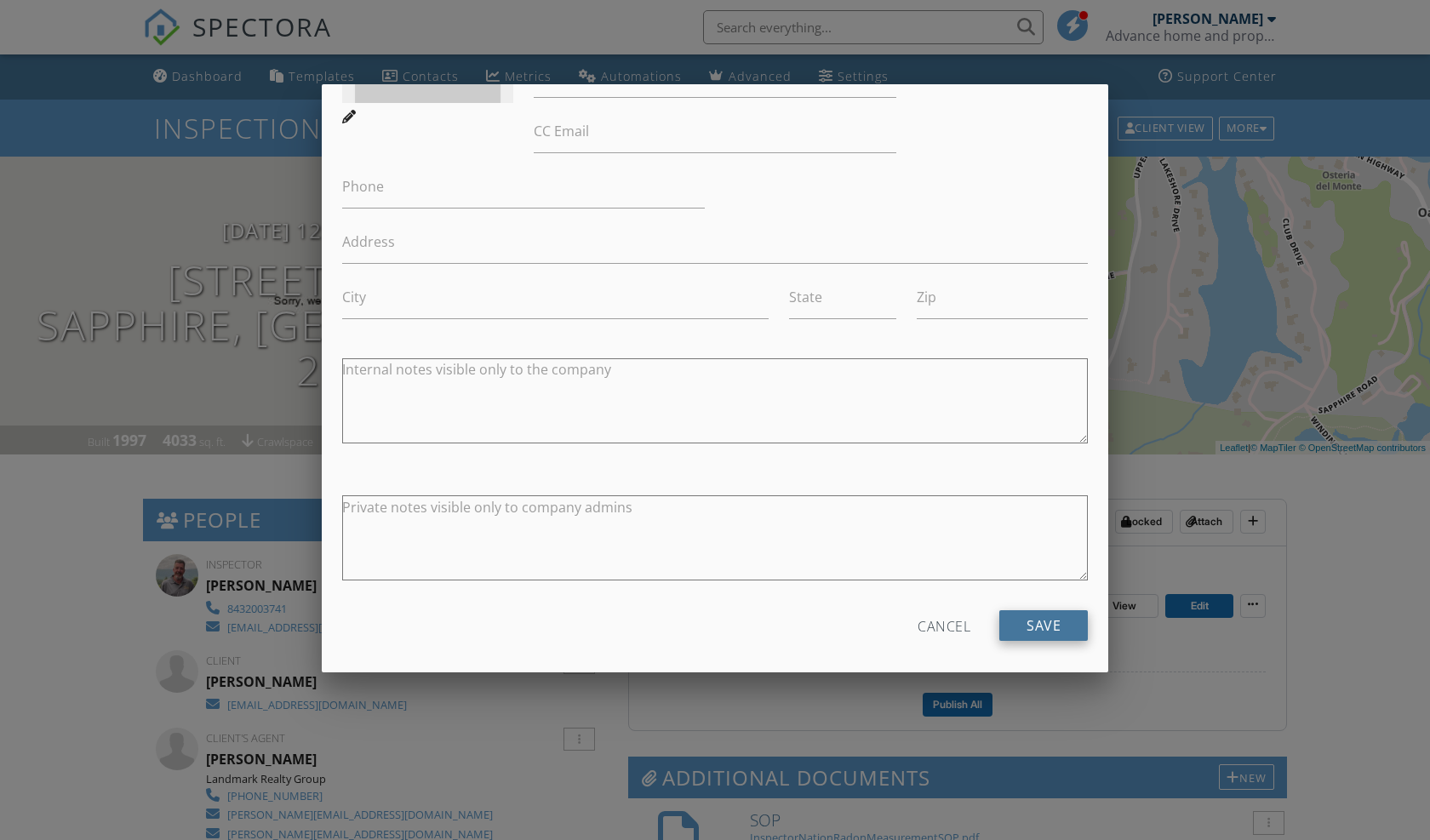
click at [1041, 624] on input "Save" at bounding box center [1043, 625] width 88 height 31
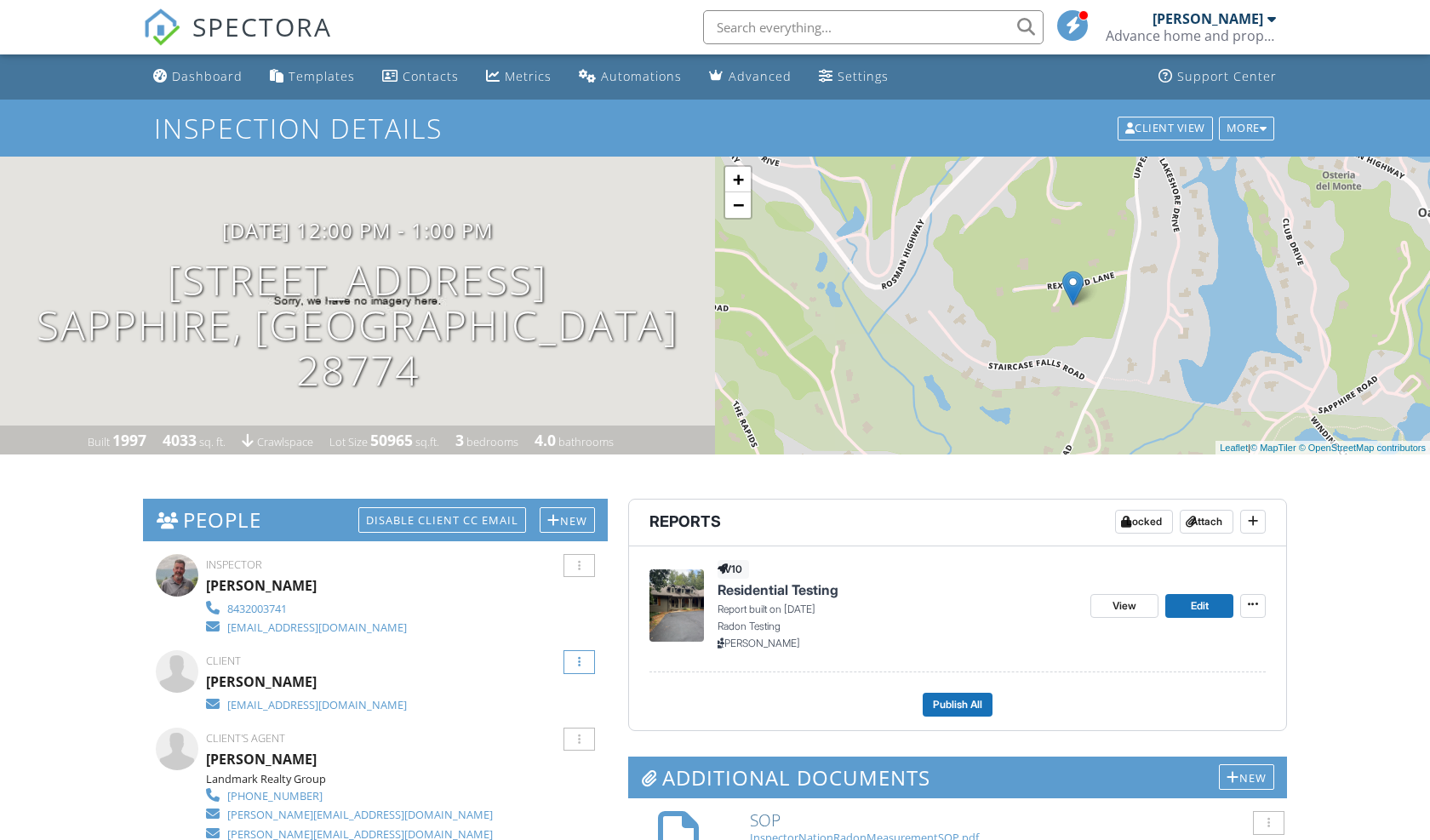
click at [584, 658] on div at bounding box center [579, 662] width 32 height 24
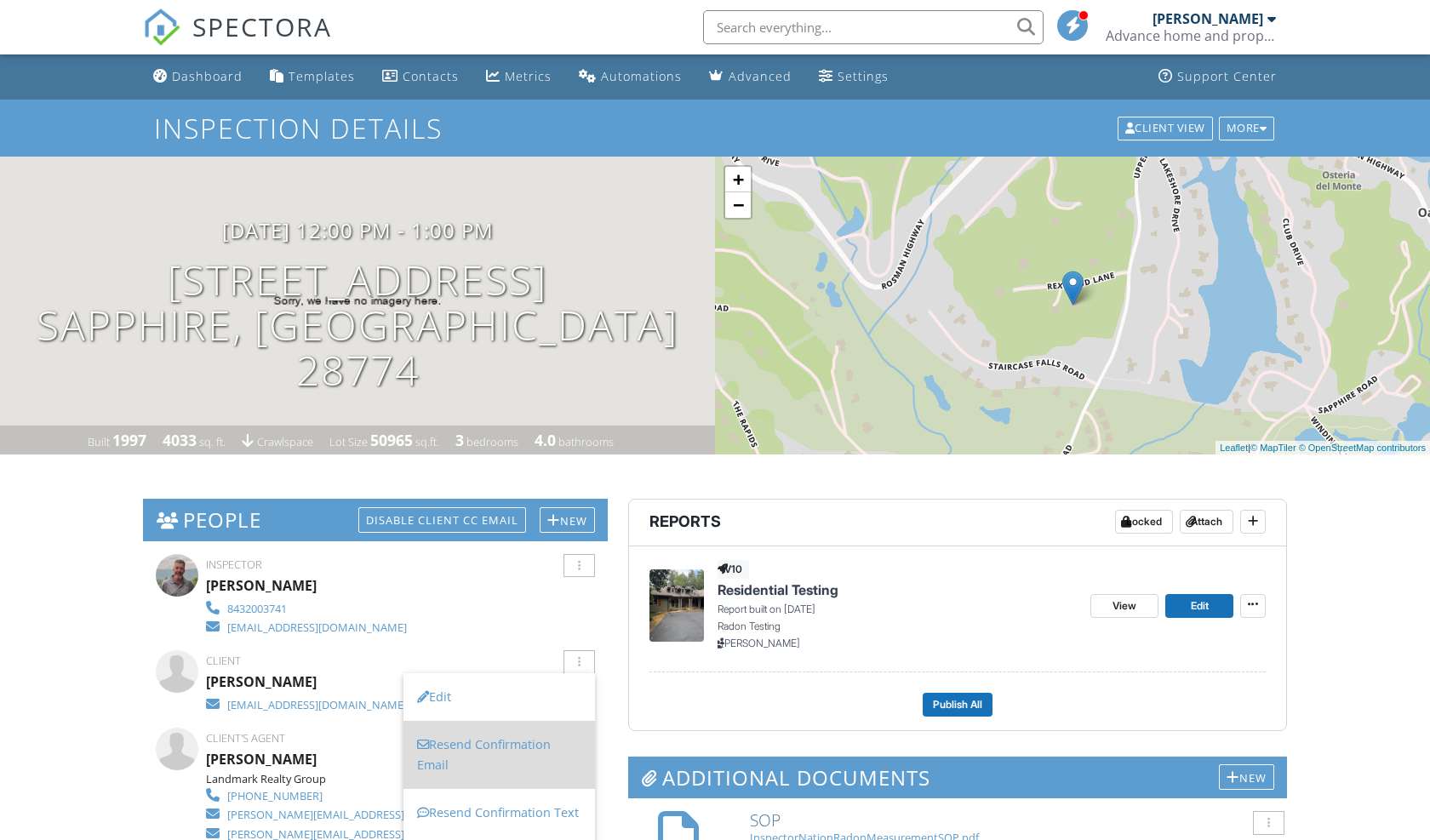
click at [528, 738] on li "Resend Confirmation Email" at bounding box center [500, 755] width 192 height 68
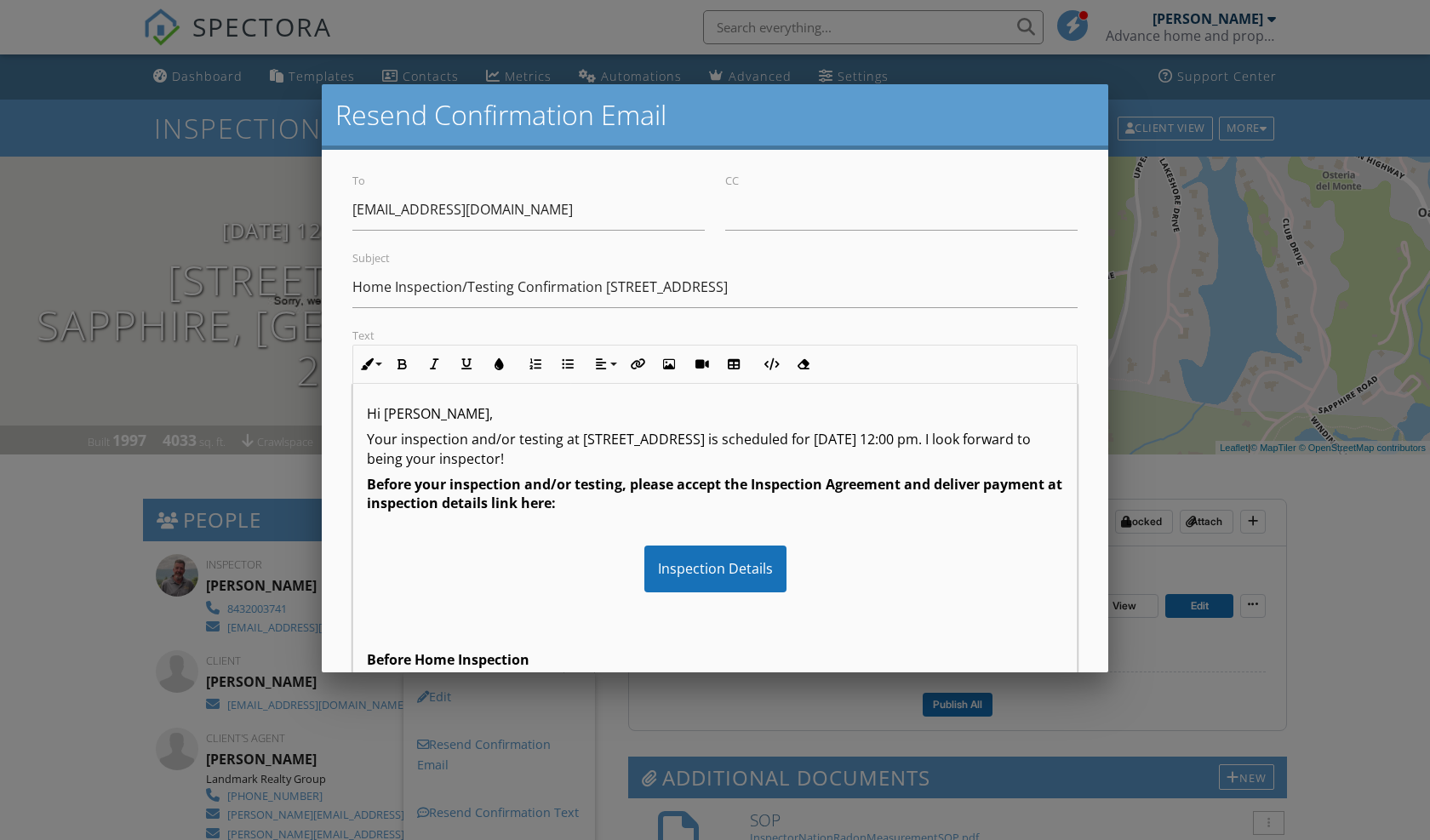
click at [1083, 611] on div "Text Inline Style XLarge Large Normal Small Light Small/Light Bold Italic Under…" at bounding box center [715, 566] width 745 height 483
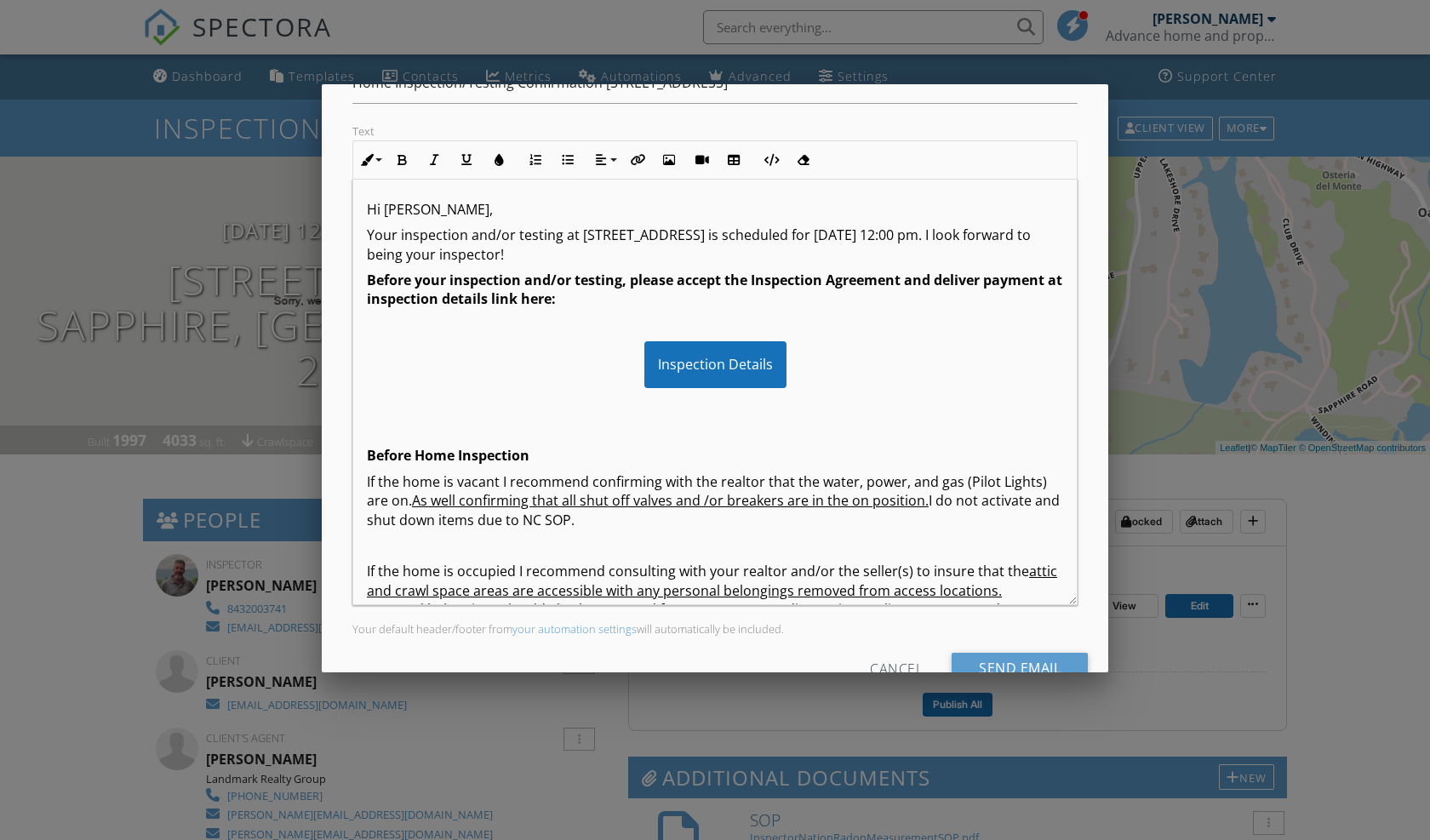
scroll to position [239, 0]
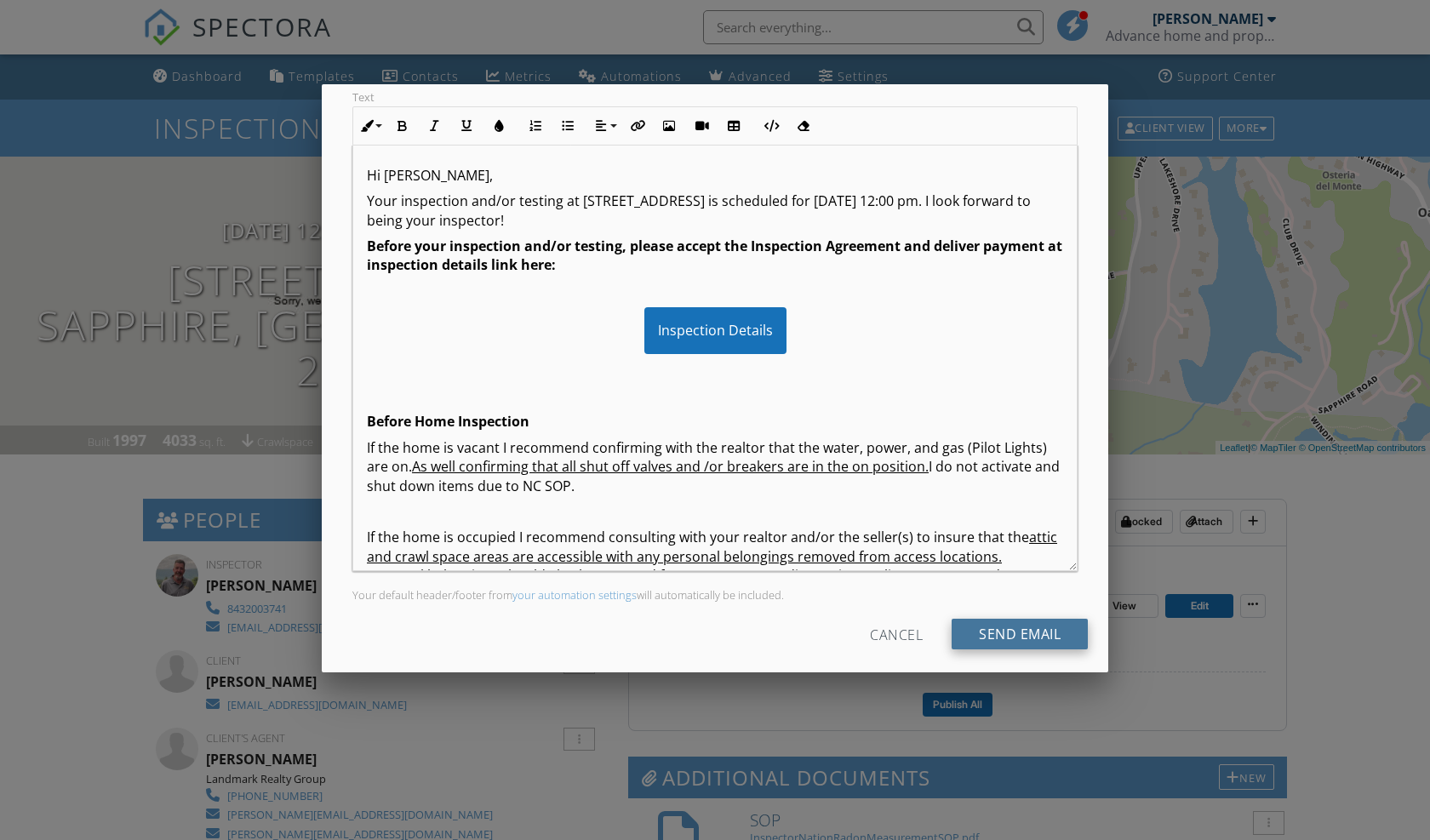
click at [1027, 631] on input "Send Email" at bounding box center [1019, 634] width 136 height 31
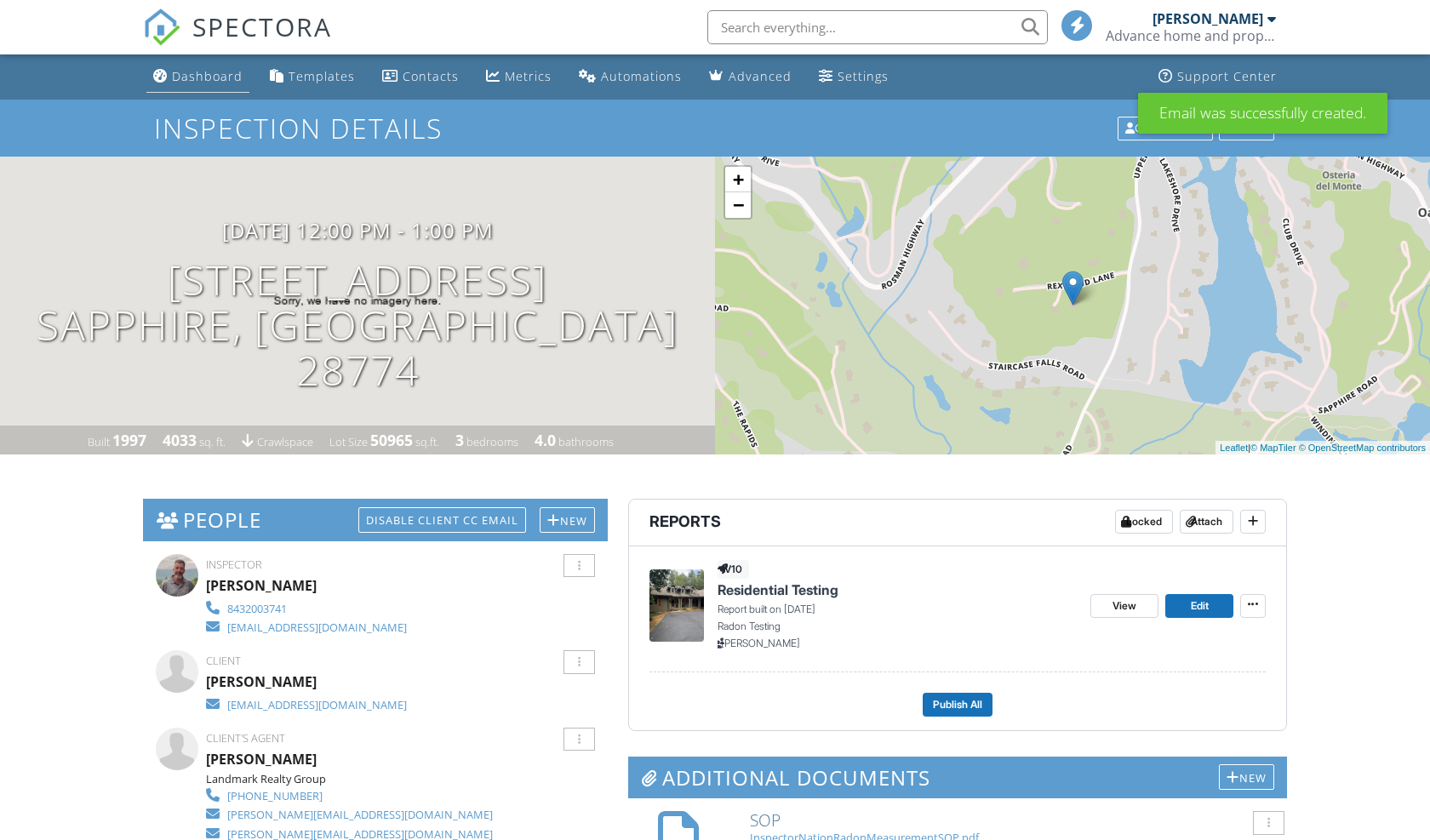
click at [210, 76] on div "Dashboard" at bounding box center [207, 76] width 71 height 16
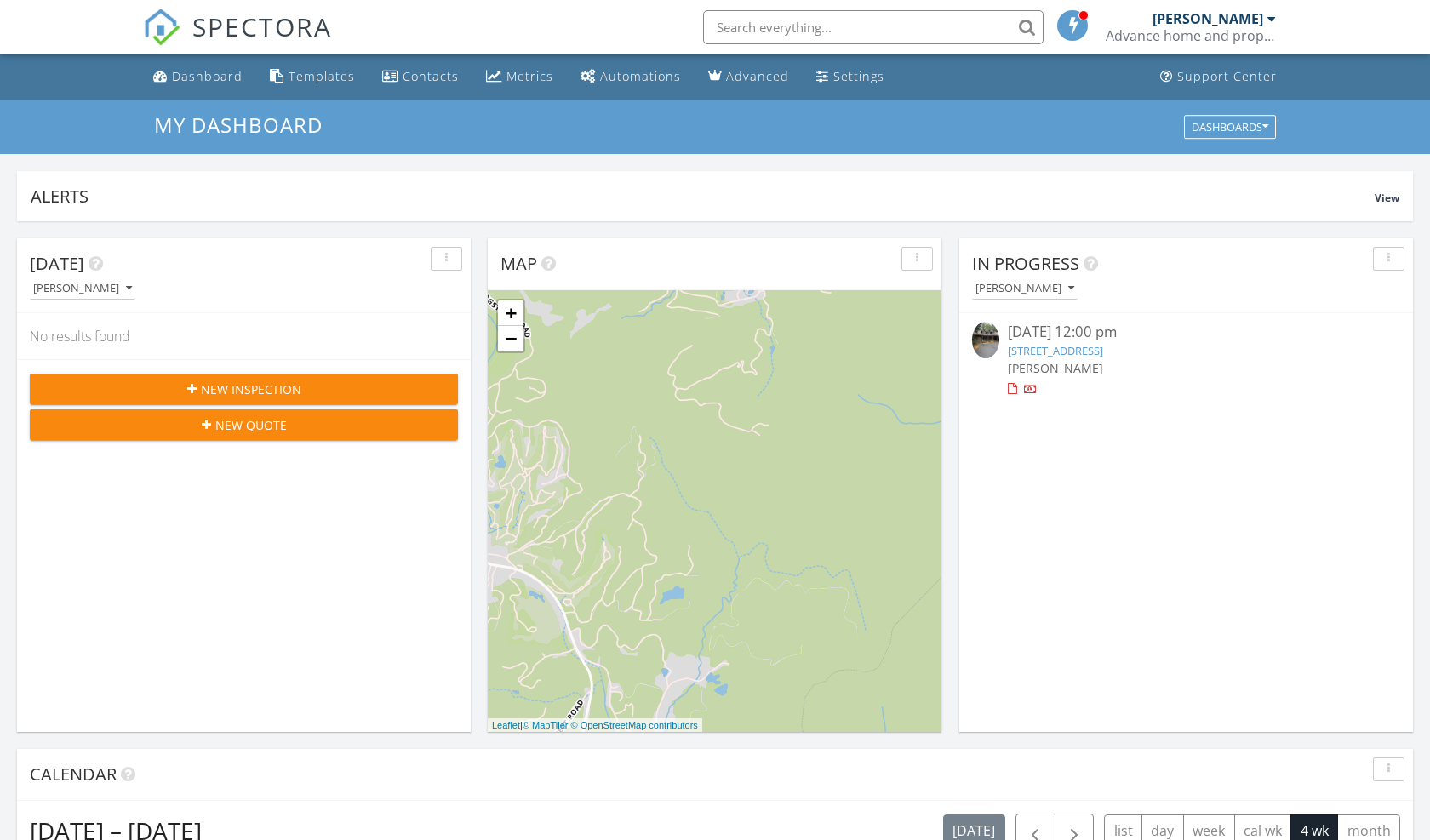
scroll to position [1550, 1431]
